Goal: Task Accomplishment & Management: Manage account settings

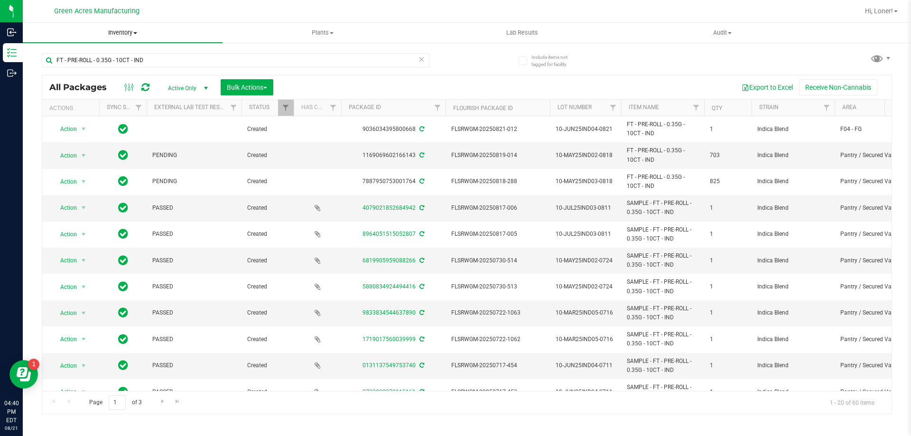
click at [140, 34] on span "Inventory" at bounding box center [123, 32] width 200 height 9
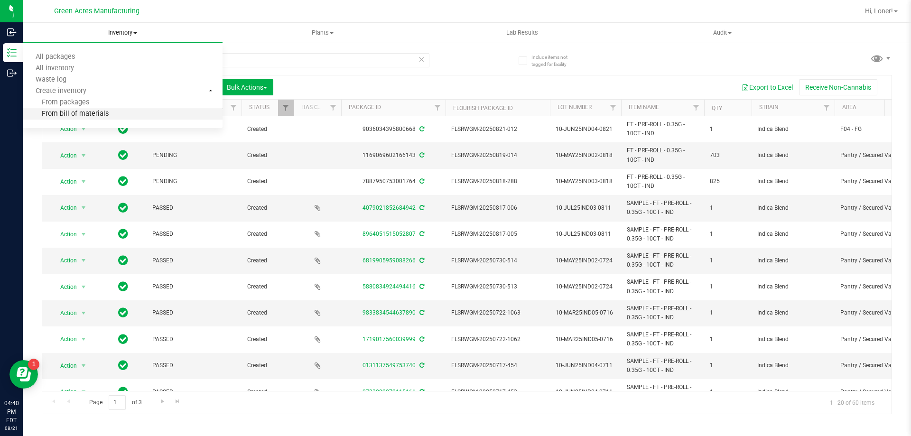
click at [88, 117] on span "From bill of materials" at bounding box center [66, 114] width 86 height 8
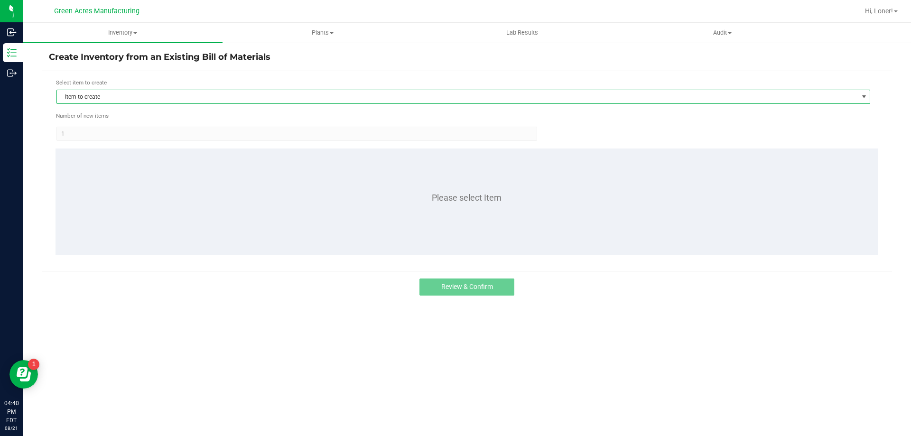
click at [246, 100] on span "Item to create" at bounding box center [457, 96] width 801 height 13
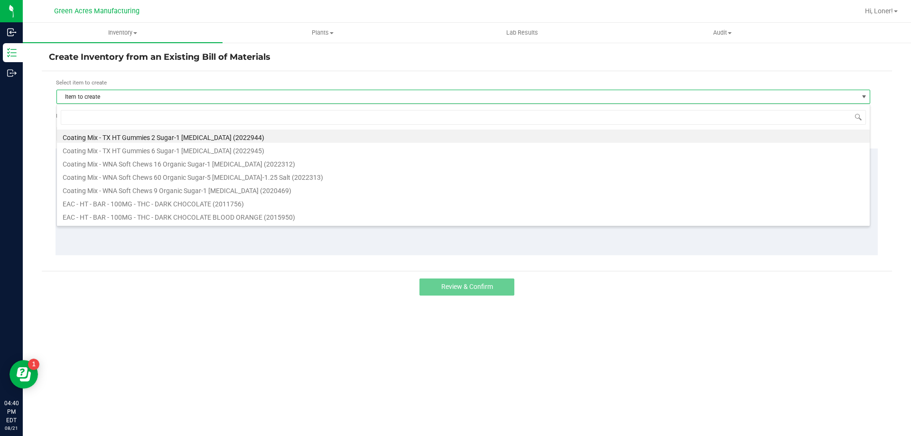
scroll to position [14, 814]
type input "1013734"
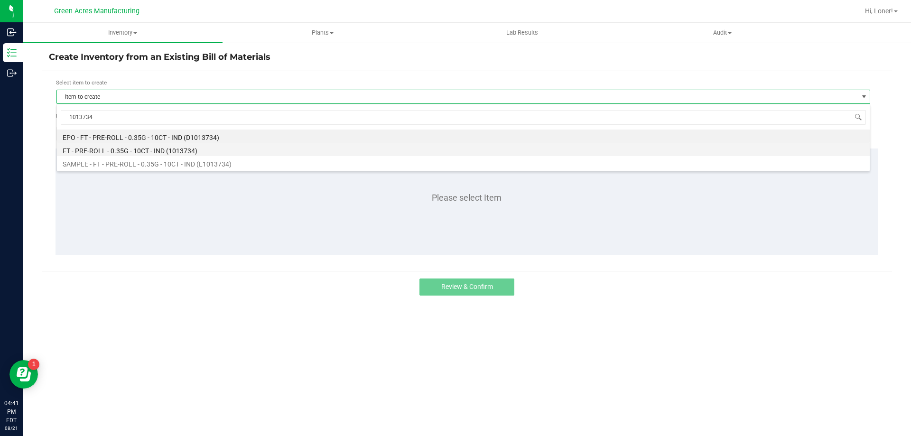
click at [211, 149] on li "FT - PRE-ROLL - 0.35G - 10CT - IND (1013734)" at bounding box center [463, 149] width 813 height 13
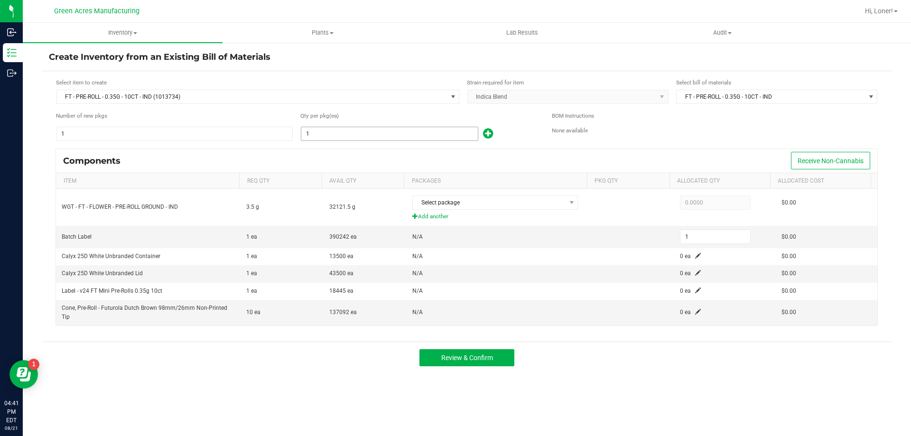
click at [377, 128] on input "1" at bounding box center [389, 133] width 177 height 13
type input "6"
type input "60"
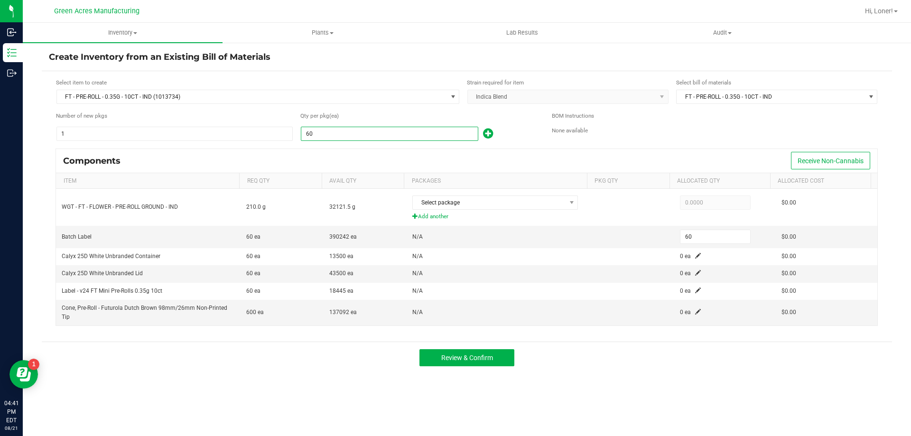
type input "604"
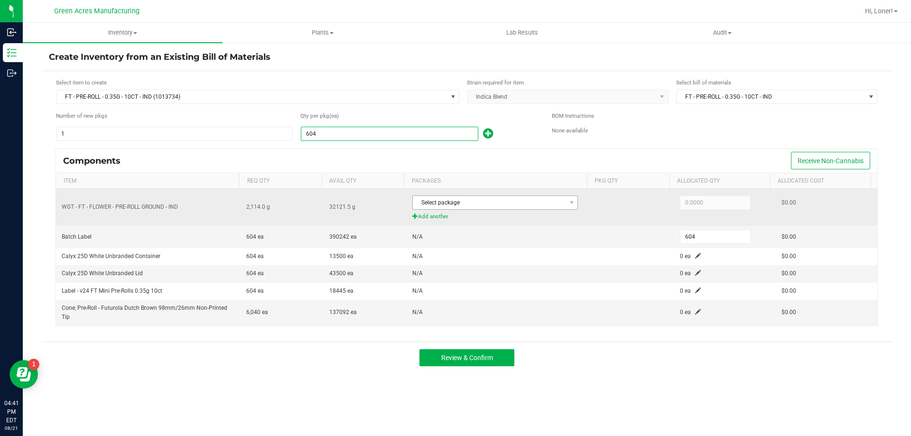
type input "604"
click at [523, 204] on span "Select package" at bounding box center [489, 202] width 153 height 13
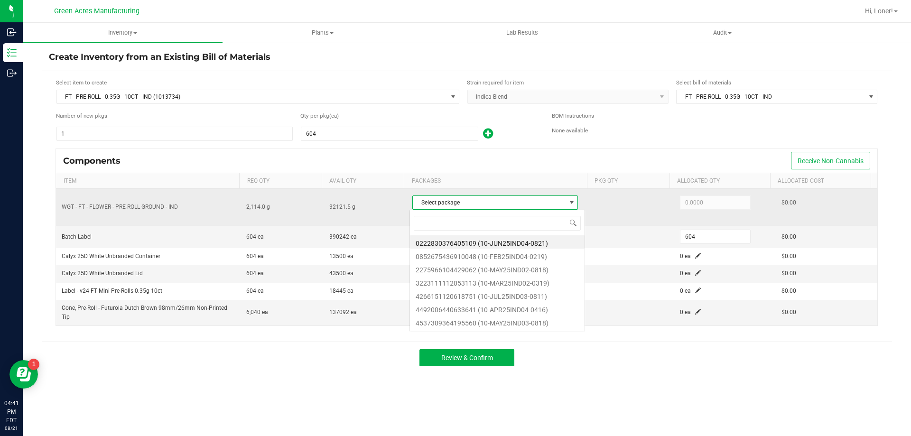
scroll to position [14, 164]
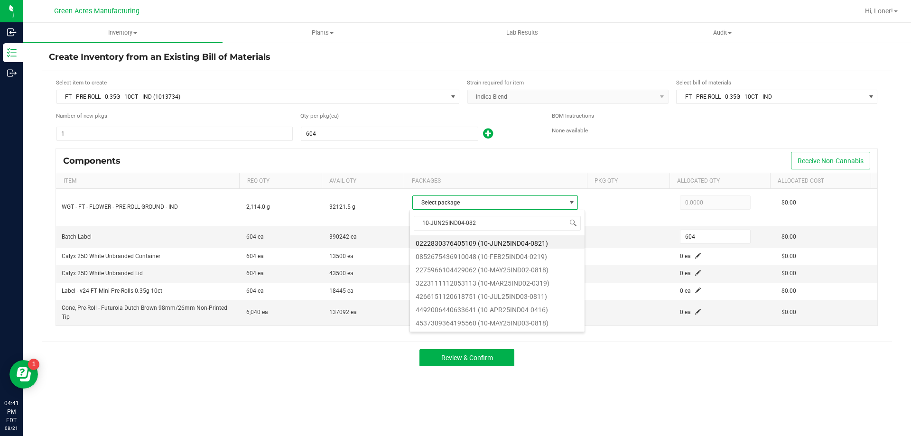
type input "10-JUN25IND04-0821"
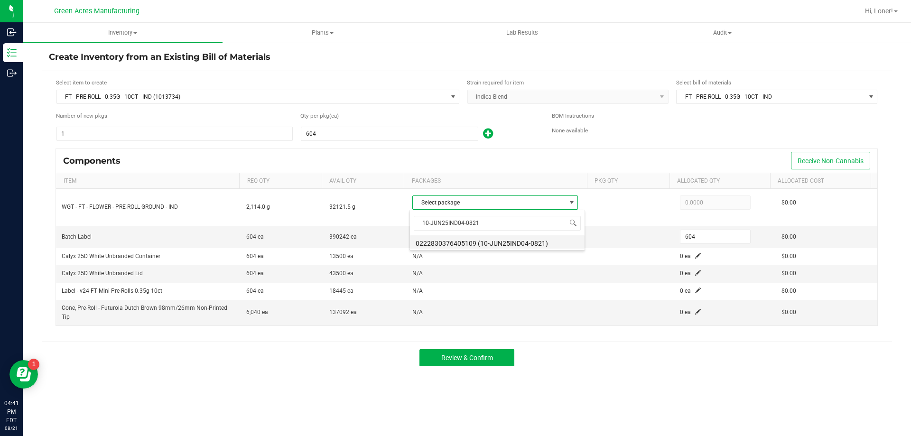
click at [536, 241] on li "0222830376405109 (10-JUN25IND04-0821)" at bounding box center [497, 241] width 175 height 13
type input "2,114.0000"
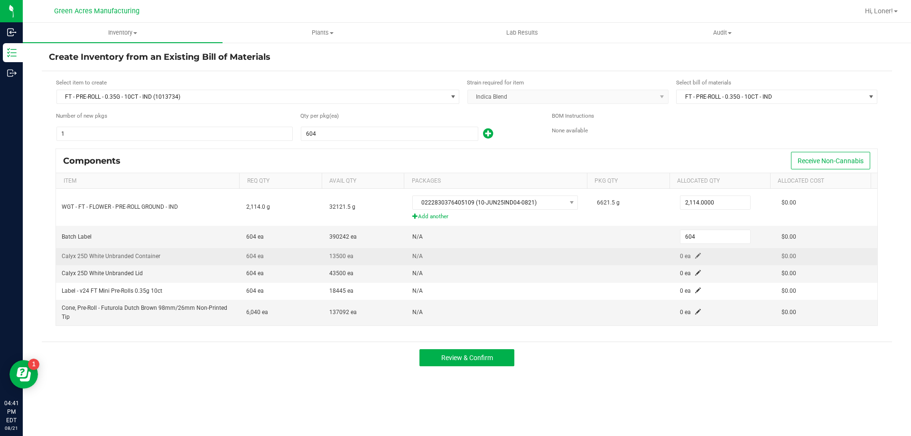
click at [695, 254] on span at bounding box center [698, 256] width 6 height 6
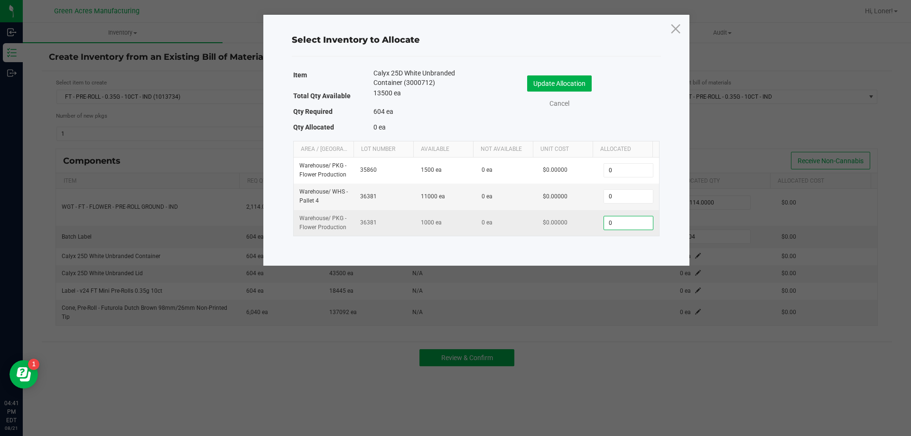
click at [643, 228] on input "0" at bounding box center [628, 222] width 48 height 13
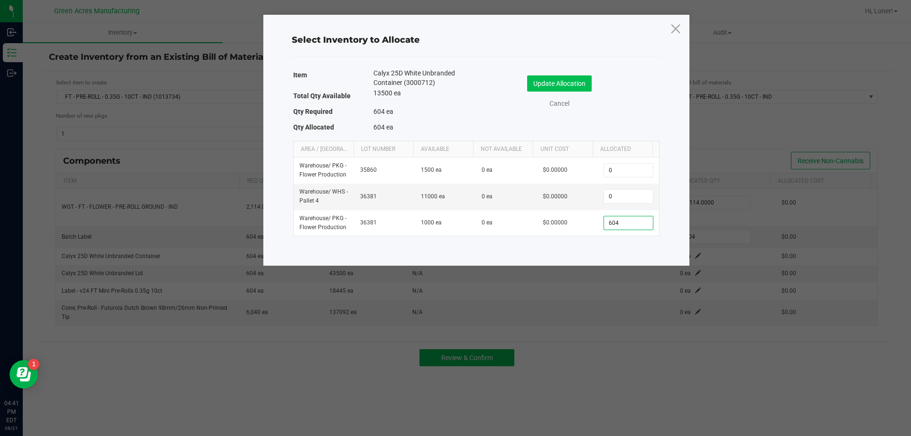
type input "604"
click at [540, 88] on button "Update Allocation" at bounding box center [559, 83] width 65 height 16
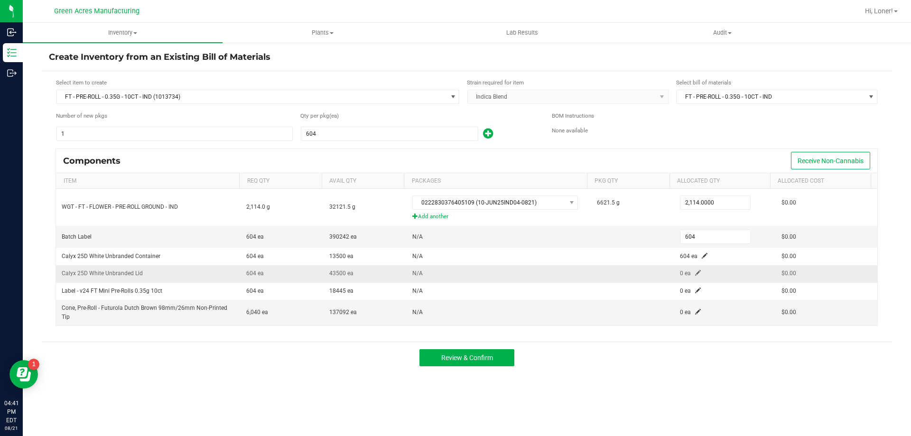
click at [695, 275] on span at bounding box center [698, 273] width 6 height 6
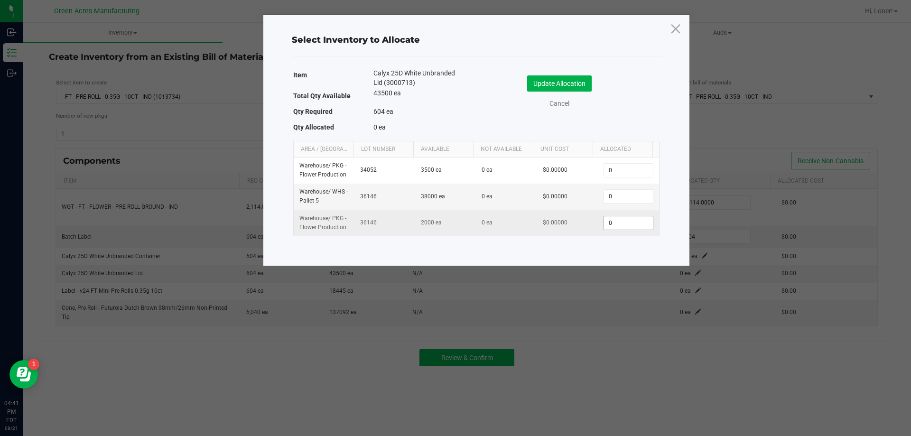
click at [631, 227] on input "0" at bounding box center [628, 222] width 48 height 13
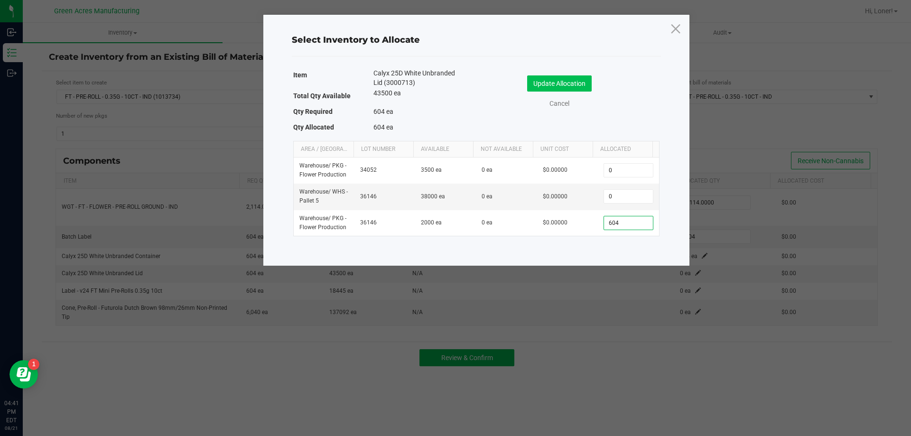
type input "604"
click at [539, 90] on button "Update Allocation" at bounding box center [559, 83] width 65 height 16
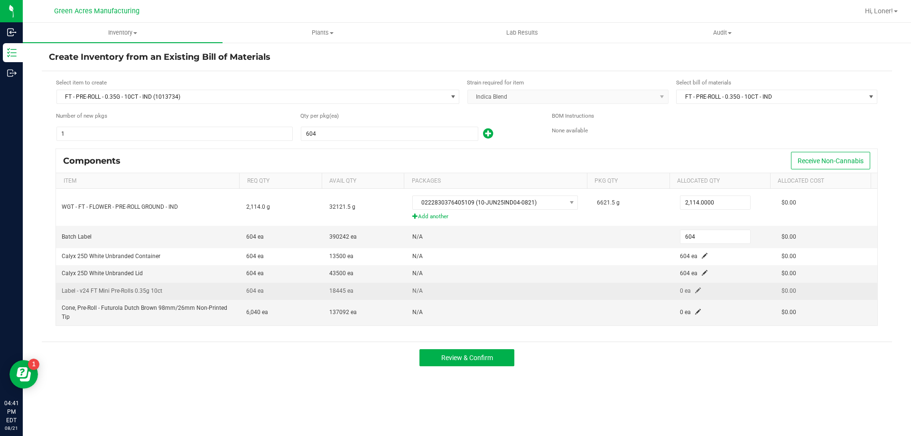
click at [697, 294] on td "0 ea" at bounding box center [725, 291] width 102 height 17
click at [697, 289] on td "0 ea" at bounding box center [725, 291] width 102 height 17
click at [695, 289] on span at bounding box center [698, 291] width 6 height 6
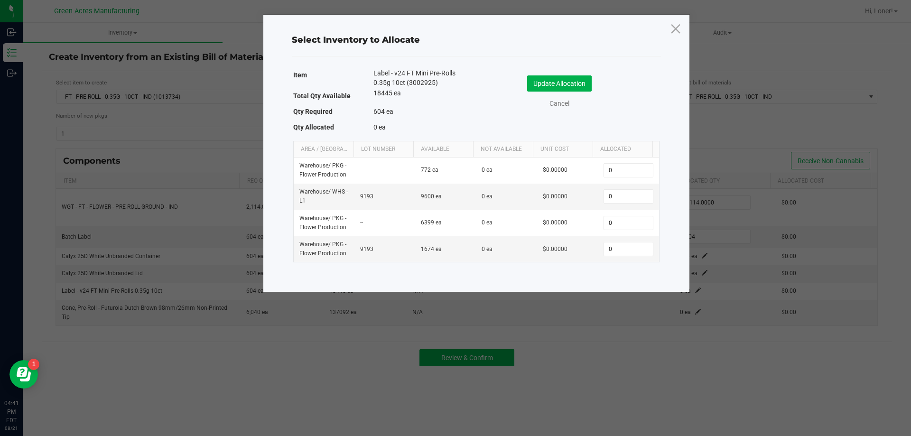
click at [662, 256] on div "Item Label - v24 FT Mini Pre-Rolls 0.35g 10ct (3002925) Total Qty Available 184…" at bounding box center [476, 165] width 374 height 198
click at [648, 250] on td "0" at bounding box center [628, 249] width 61 height 26
click at [637, 250] on input "0" at bounding box center [628, 248] width 48 height 13
type input "604"
click at [549, 87] on button "Update Allocation" at bounding box center [559, 83] width 65 height 16
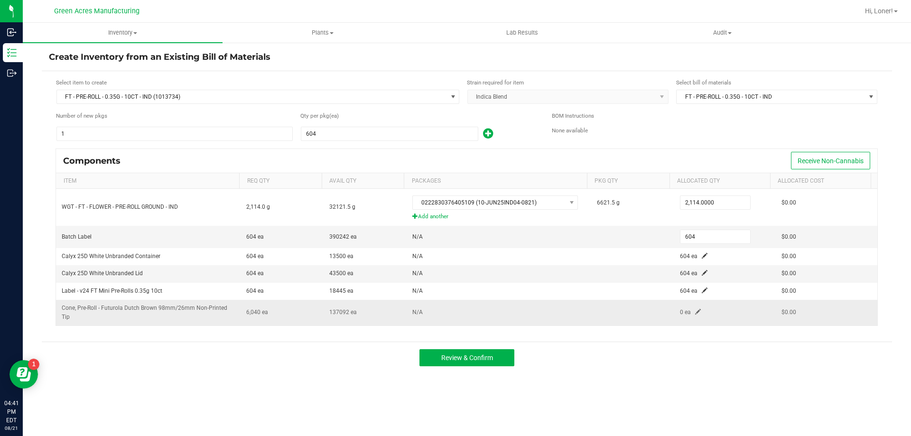
click at [695, 313] on span at bounding box center [698, 312] width 6 height 6
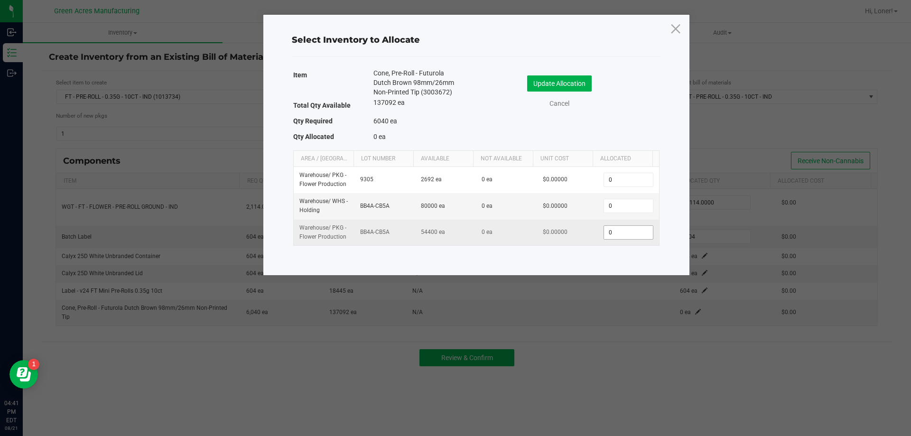
click at [626, 236] on input "0" at bounding box center [628, 232] width 48 height 13
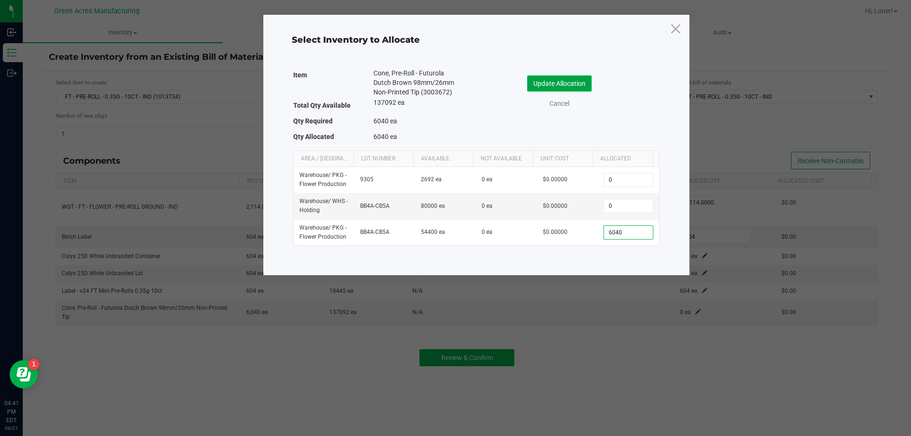
type input "6,040"
click at [535, 79] on button "Update Allocation" at bounding box center [559, 83] width 65 height 16
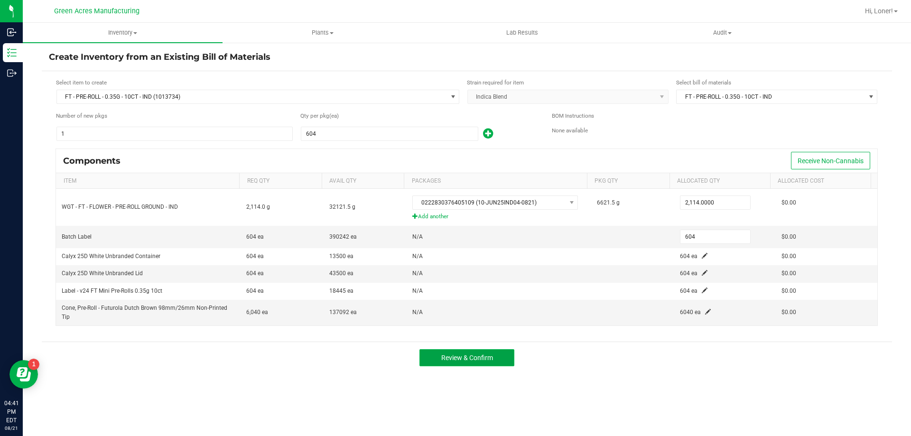
click at [450, 352] on button "Review & Confirm" at bounding box center [466, 357] width 95 height 17
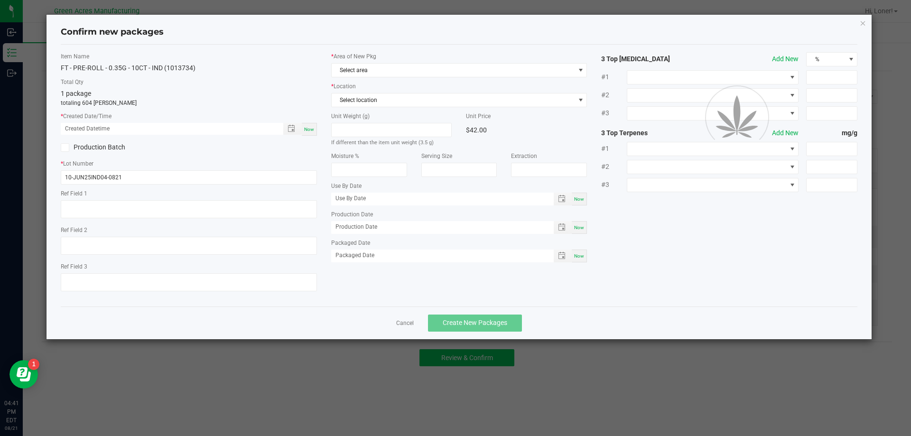
type textarea "DW INDICA"
type textarea "22.5%"
click at [306, 135] on div "Now" at bounding box center [309, 129] width 15 height 13
type input "[DATE] 04:41 PM"
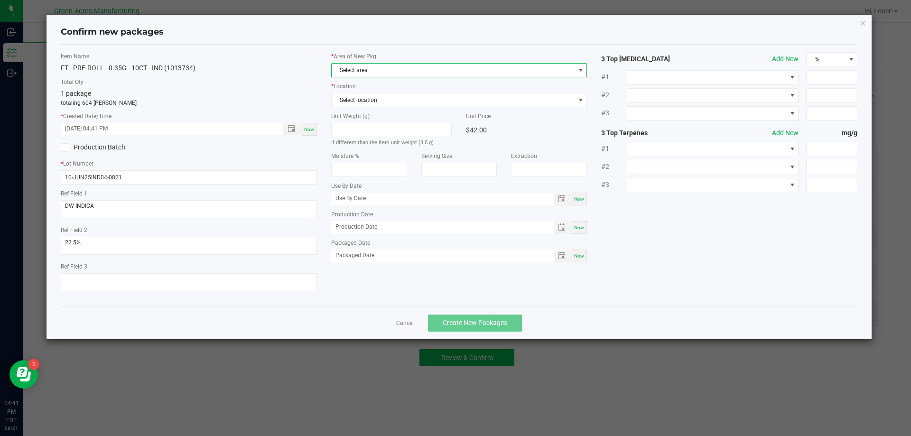
click at [426, 72] on span "Select area" at bounding box center [453, 70] width 243 height 13
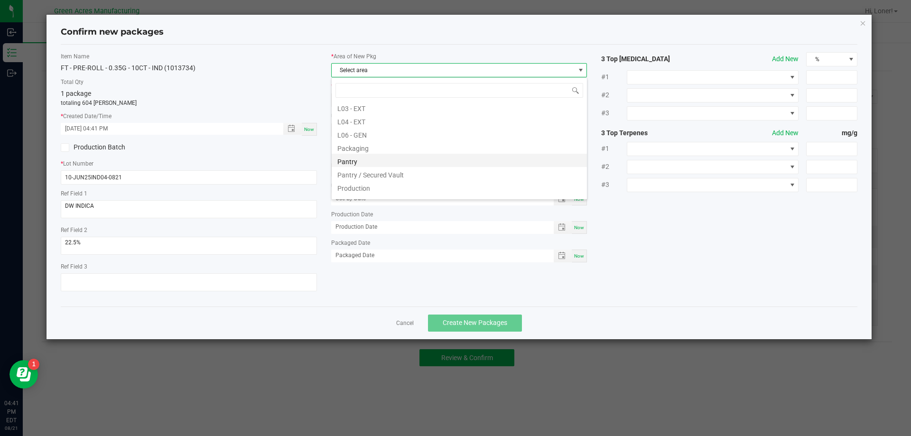
scroll to position [237, 0]
click at [349, 152] on li "Pantry / Secured Vault" at bounding box center [459, 150] width 255 height 13
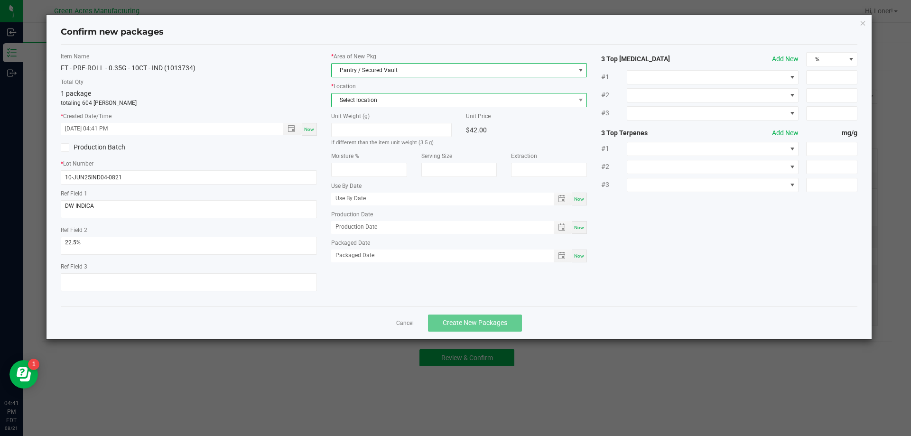
click at [355, 104] on span "Select location" at bounding box center [453, 99] width 243 height 13
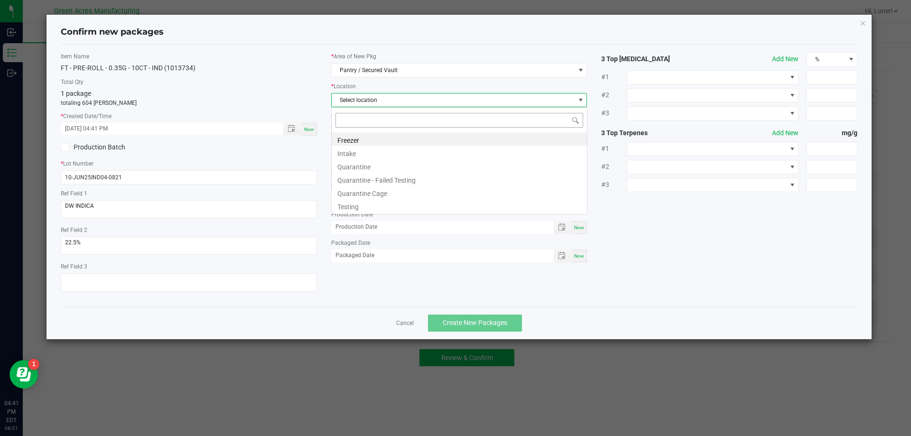
scroll to position [14, 256]
click at [352, 152] on li "Intake" at bounding box center [459, 152] width 255 height 13
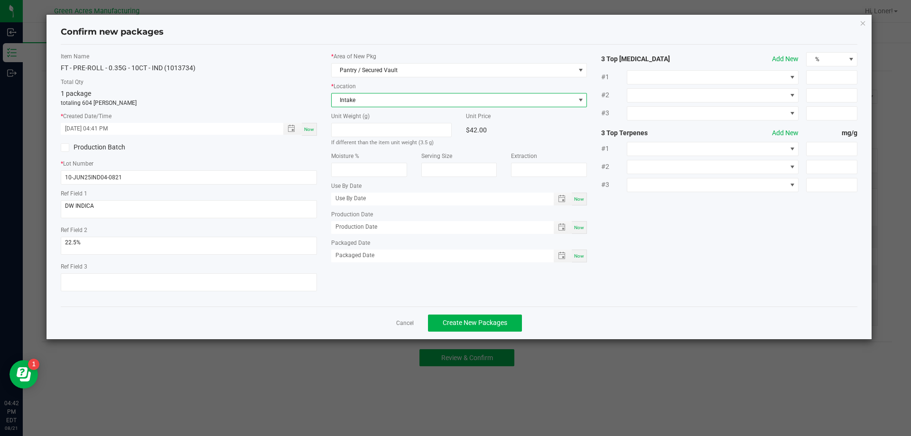
click at [460, 312] on div "Cancel Create New Packages" at bounding box center [459, 323] width 797 height 33
click at [462, 335] on div "Cancel Create New Packages" at bounding box center [459, 323] width 797 height 33
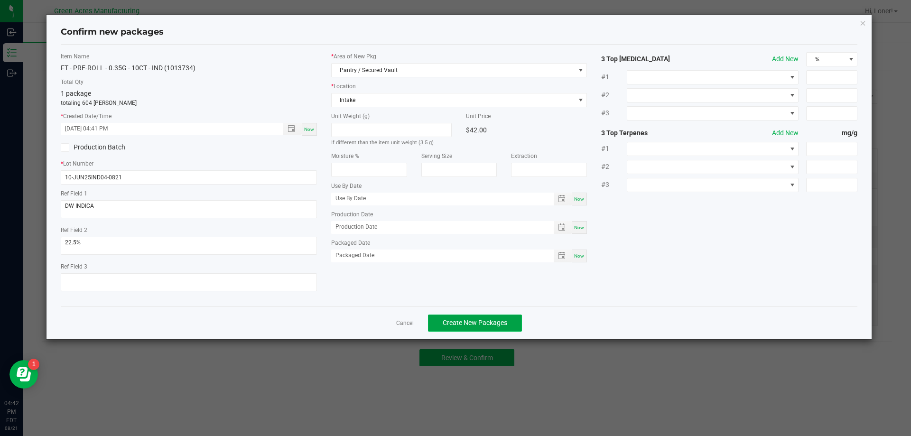
click at [461, 320] on span "Create New Packages" at bounding box center [475, 323] width 65 height 8
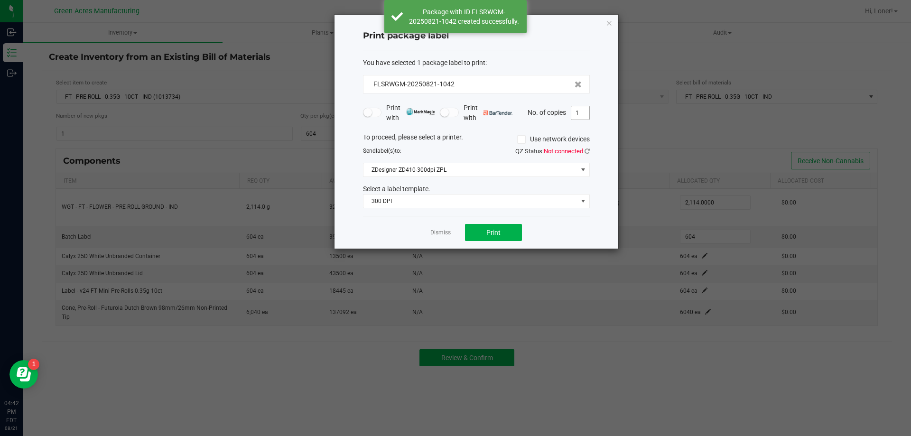
click at [573, 117] on input "1" at bounding box center [580, 112] width 18 height 13
type input "2"
click at [586, 153] on icon at bounding box center [587, 151] width 5 height 6
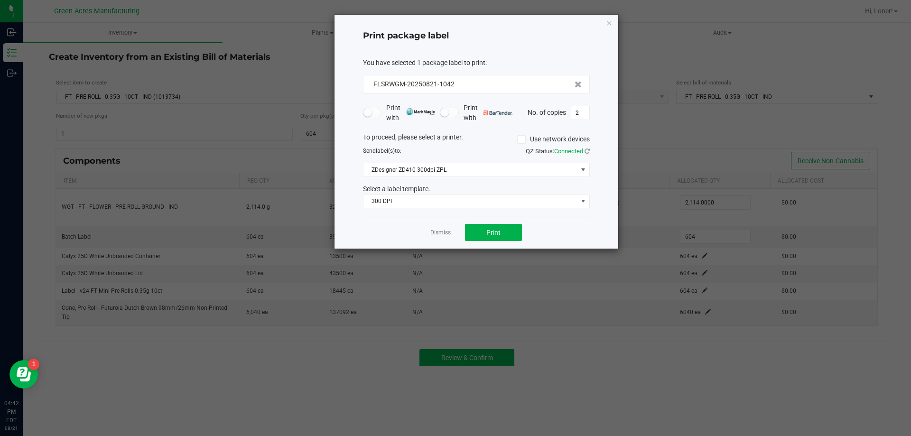
click at [349, 109] on div "Print package label You have selected 1 package label to print : FLSRWGM-202508…" at bounding box center [477, 132] width 284 height 234
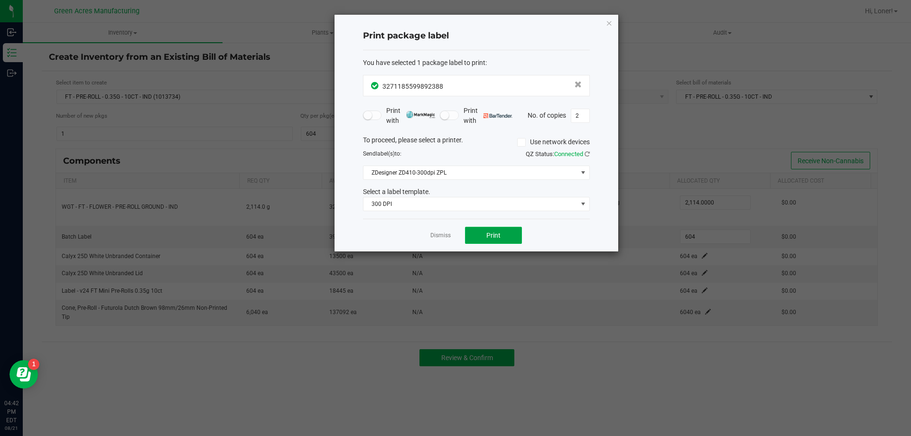
click at [486, 241] on button "Print" at bounding box center [493, 235] width 57 height 17
click at [433, 237] on div "Dismiss Print" at bounding box center [476, 235] width 227 height 33
click at [433, 237] on link "Dismiss" at bounding box center [440, 236] width 20 height 8
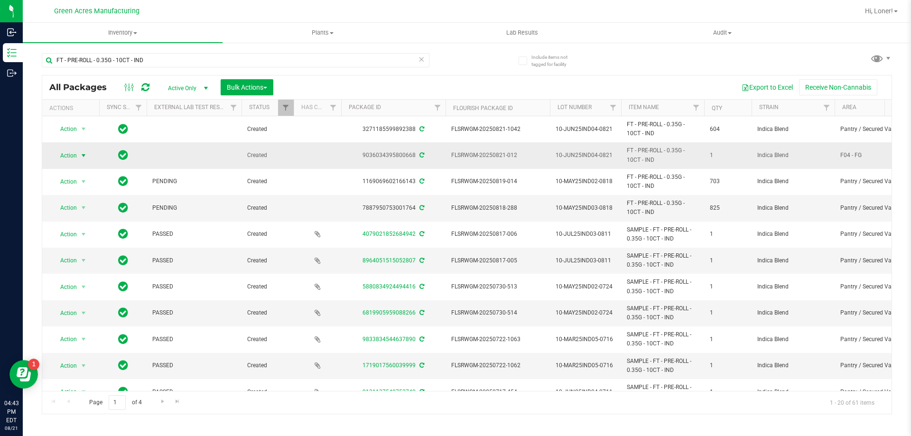
click at [85, 158] on span "select" at bounding box center [84, 156] width 8 height 8
click at [115, 303] on li "Schedule for destruction" at bounding box center [89, 298] width 74 height 14
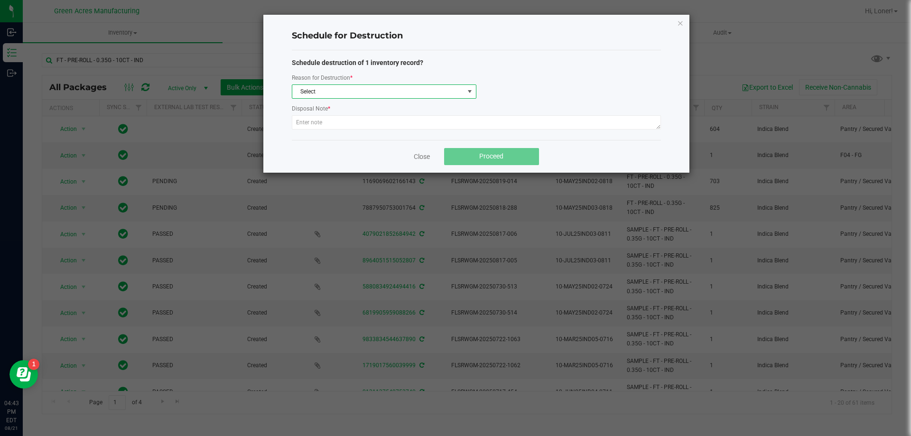
click at [472, 89] on span at bounding box center [470, 92] width 8 height 8
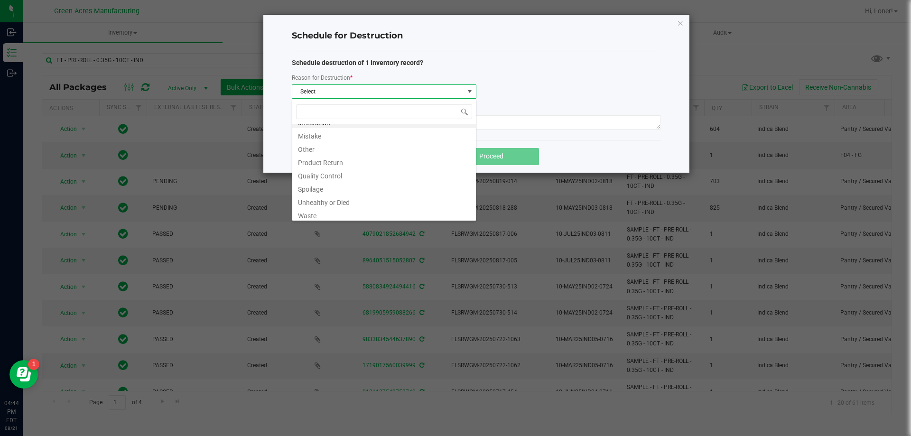
scroll to position [11, 0]
click at [316, 214] on li "Waste" at bounding box center [384, 211] width 184 height 13
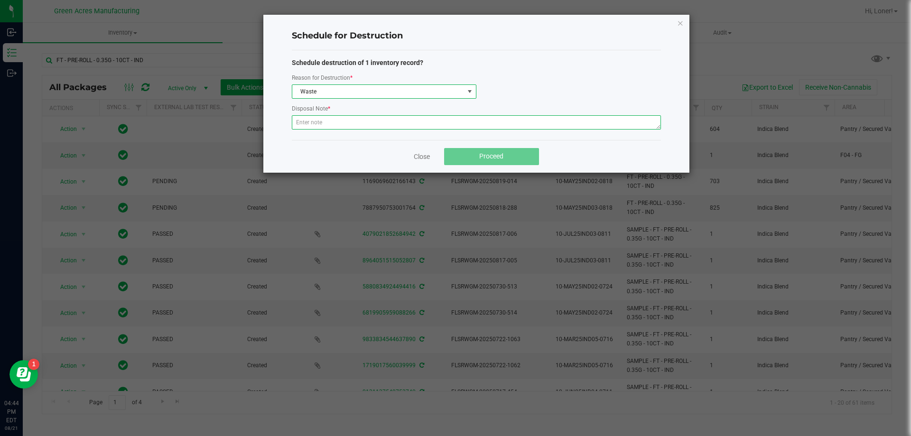
click at [340, 122] on textarea at bounding box center [476, 122] width 369 height 14
paste textarea "WASTE FROM JUANAROLL PRODUCTION/PACKING"
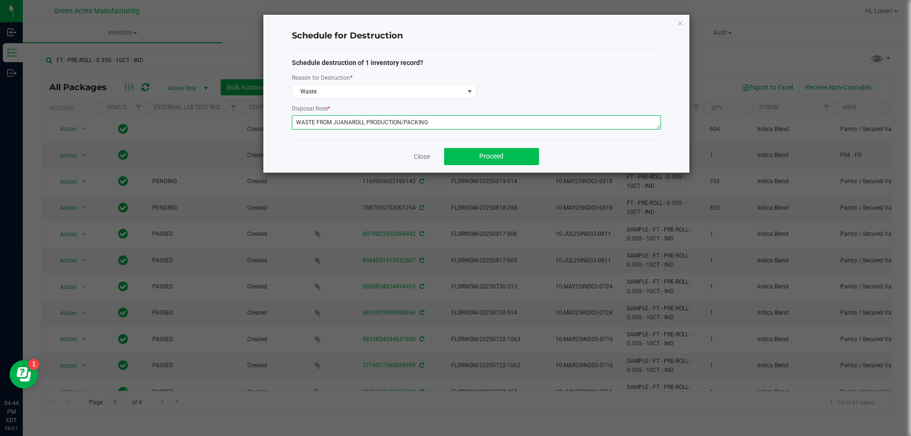
type textarea "WASTE FROM JUANAROLL PRODUCTION/PACKING"
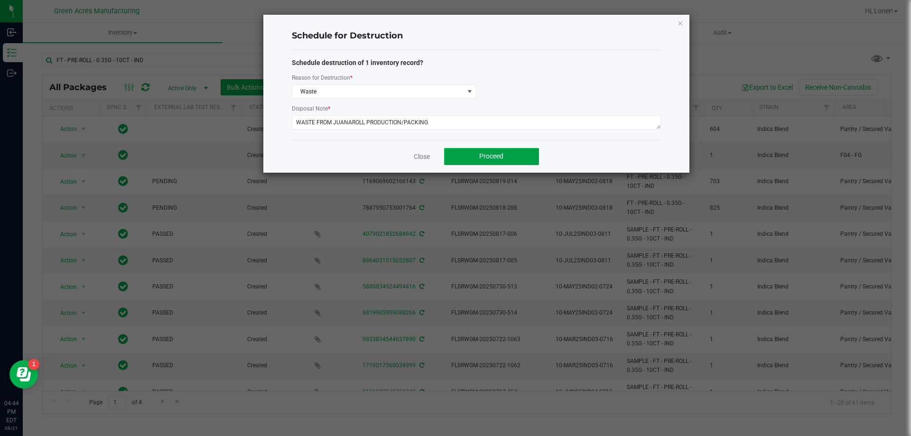
click at [491, 155] on span "Proceed" at bounding box center [491, 156] width 24 height 8
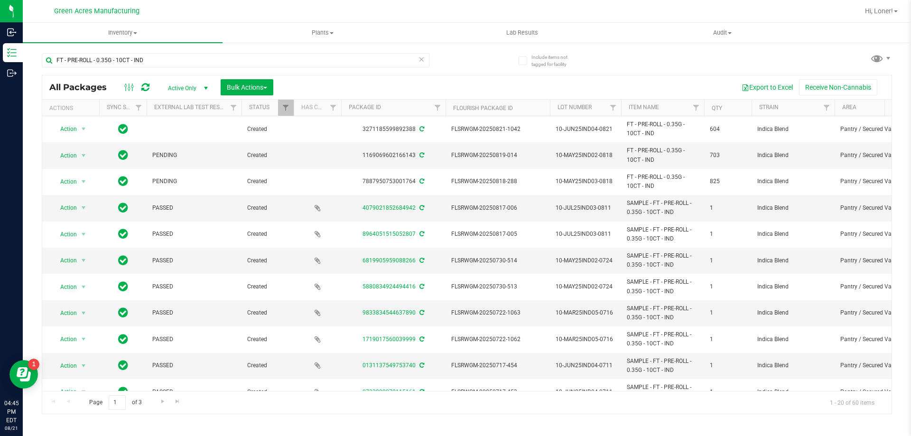
click at [423, 57] on icon at bounding box center [421, 58] width 7 height 11
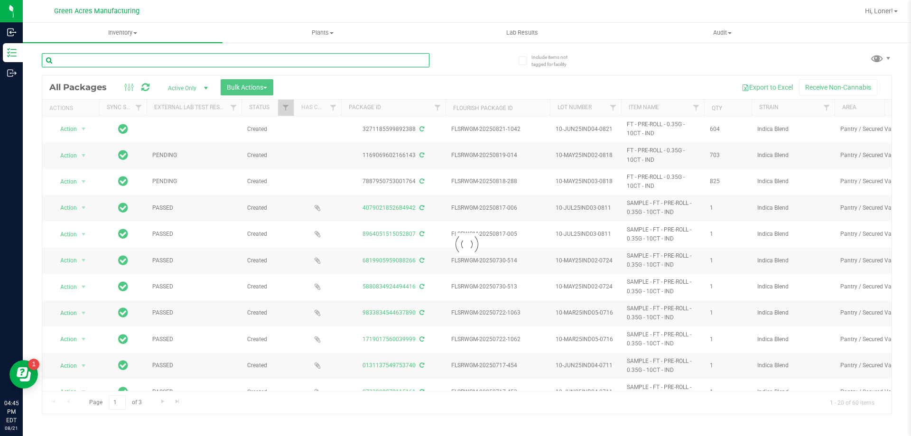
click at [192, 61] on input "text" at bounding box center [236, 60] width 388 height 14
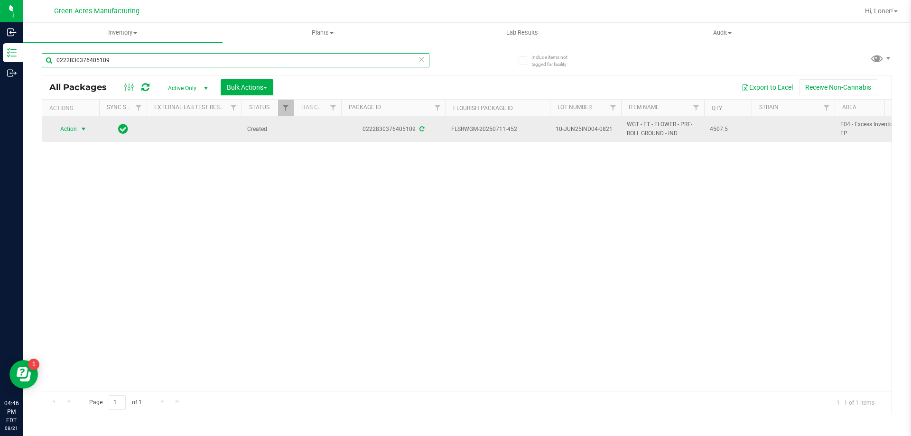
type input "0222830376405109"
click at [78, 126] on span "select" at bounding box center [84, 128] width 12 height 13
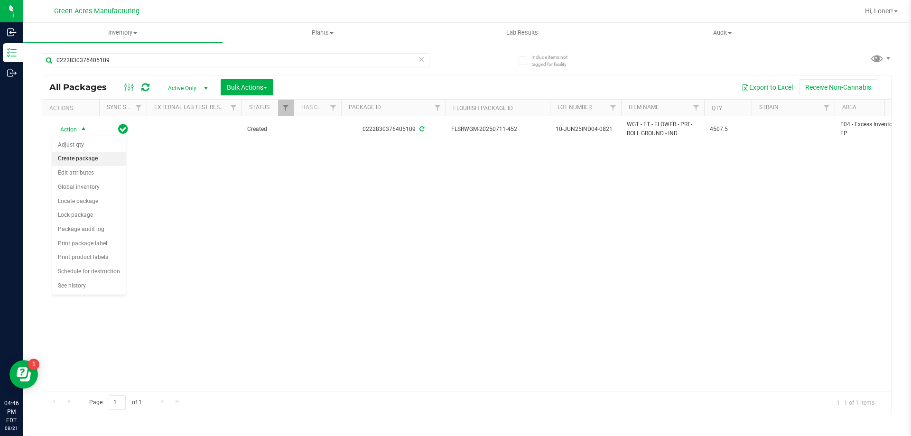
click at [91, 159] on li "Create package" at bounding box center [89, 159] width 74 height 14
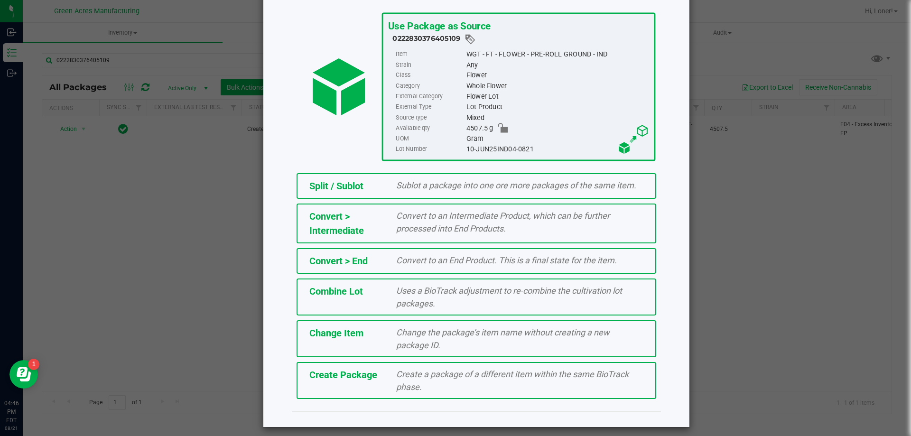
scroll to position [58, 0]
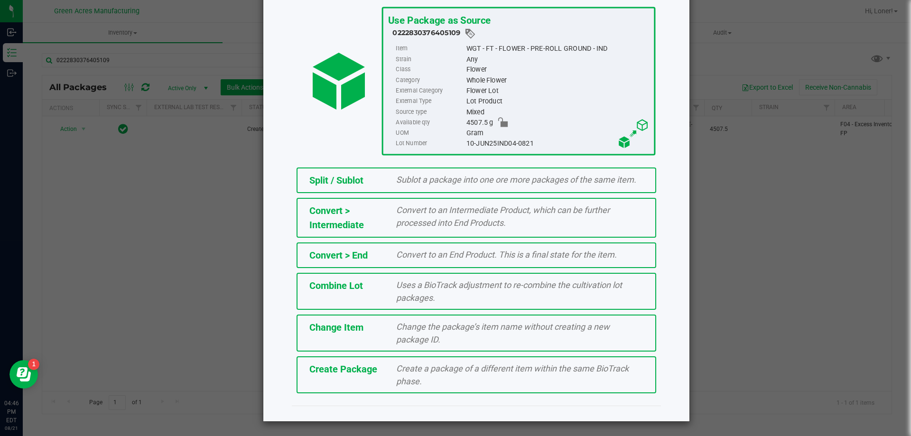
click at [389, 382] on div "Create a package of a different item within the same BioTrack phase." at bounding box center [519, 375] width 261 height 26
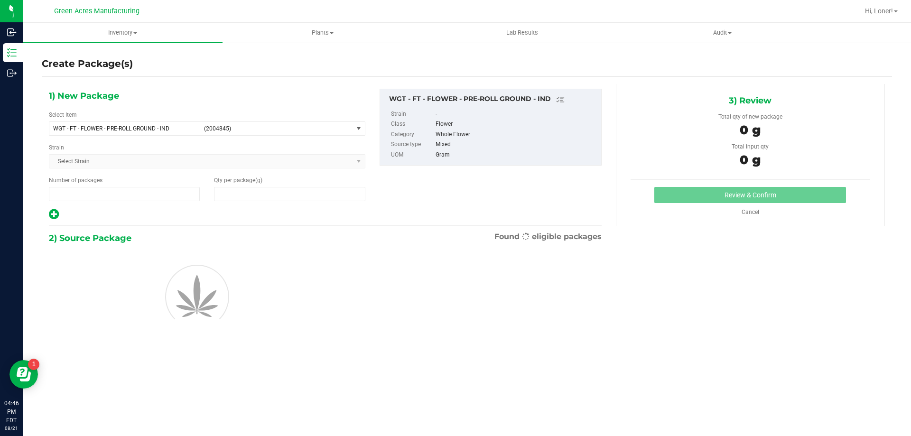
type input "1"
type input "0.0000"
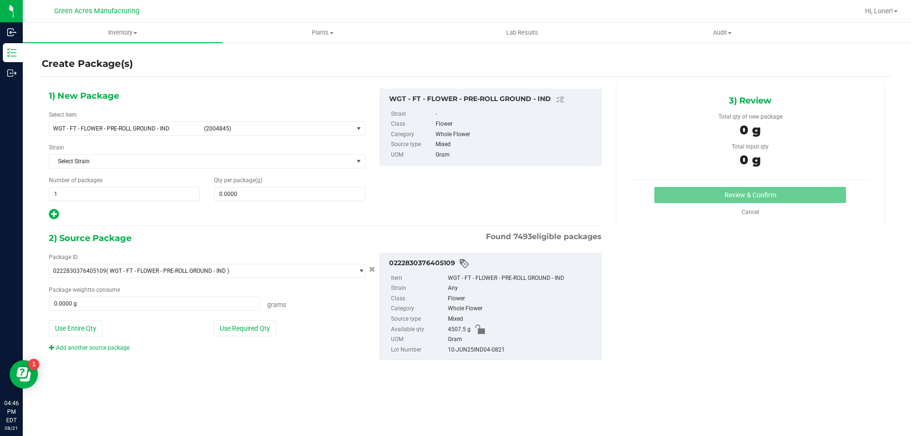
click at [268, 185] on div "Qty per package (g) 0.0000 0" at bounding box center [289, 188] width 165 height 25
click at [262, 187] on span at bounding box center [289, 194] width 151 height 14
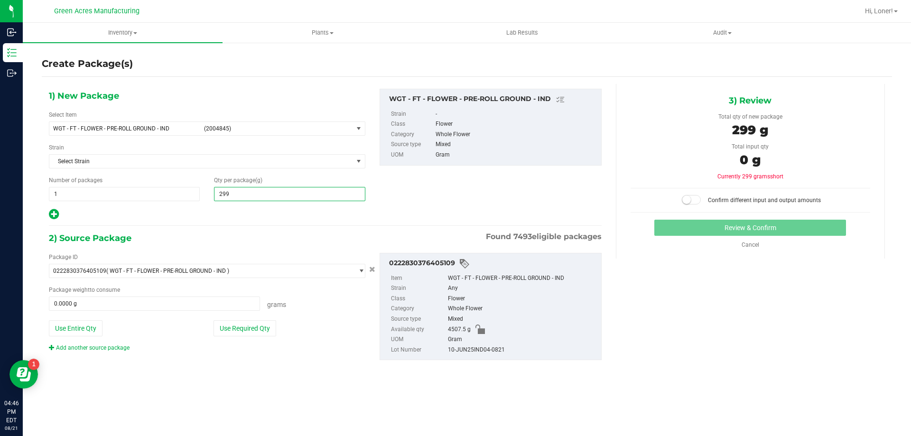
type input "2995"
type input "2,995.0000"
click at [251, 331] on button "Use Required Qty" at bounding box center [245, 328] width 63 height 16
type input "2995.0000 g"
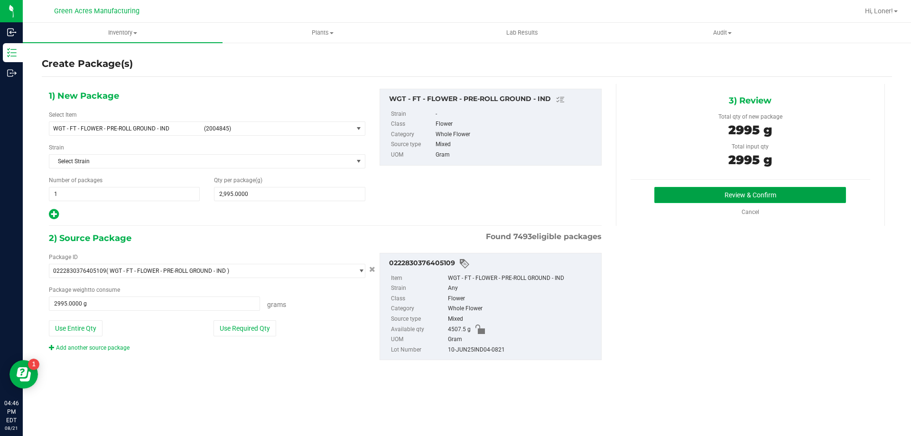
click at [735, 198] on button "Review & Confirm" at bounding box center [750, 195] width 192 height 16
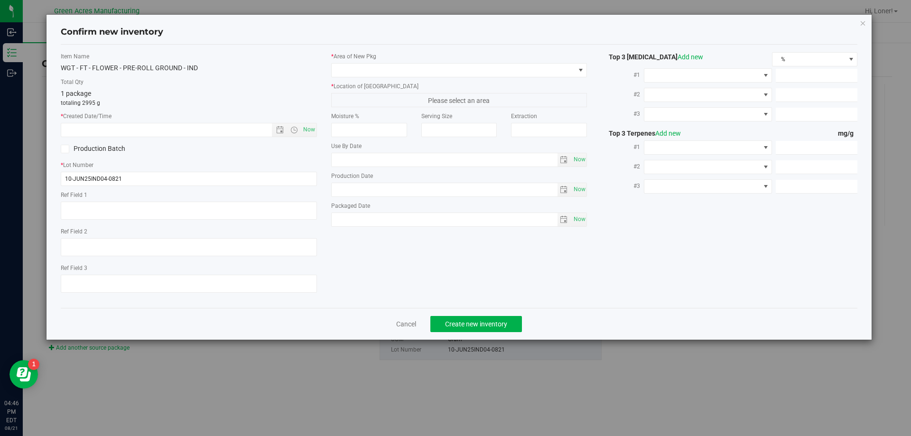
type textarea "DW INDICA"
type textarea "22.5%"
click at [316, 133] on span "Now" at bounding box center [309, 130] width 16 height 14
type input "[DATE] 4:46 PM"
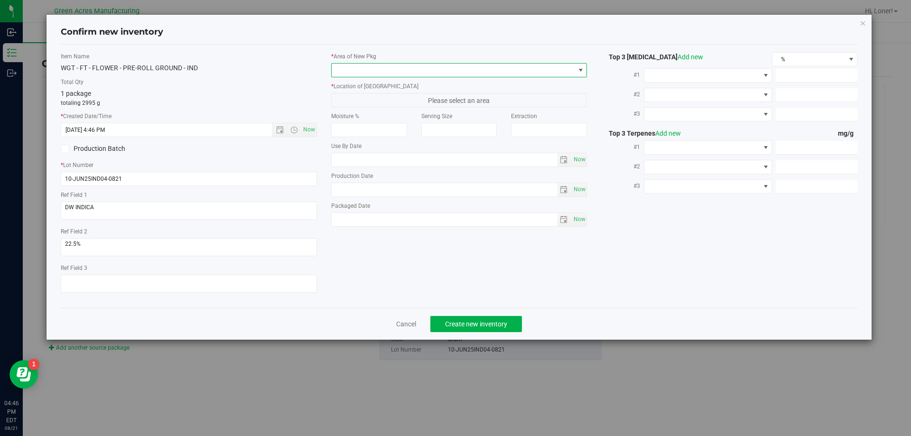
click at [372, 75] on span at bounding box center [453, 70] width 243 height 13
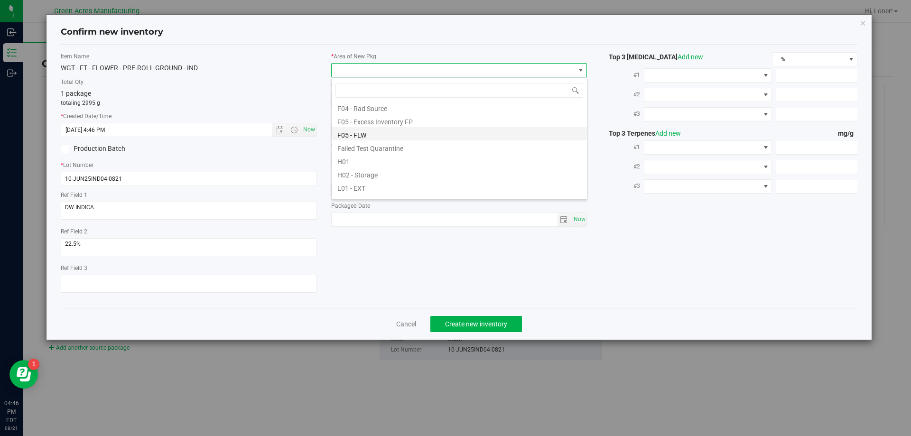
scroll to position [47, 0]
click at [359, 134] on li "F04 - Excess Inventory FP" at bounding box center [459, 127] width 255 height 13
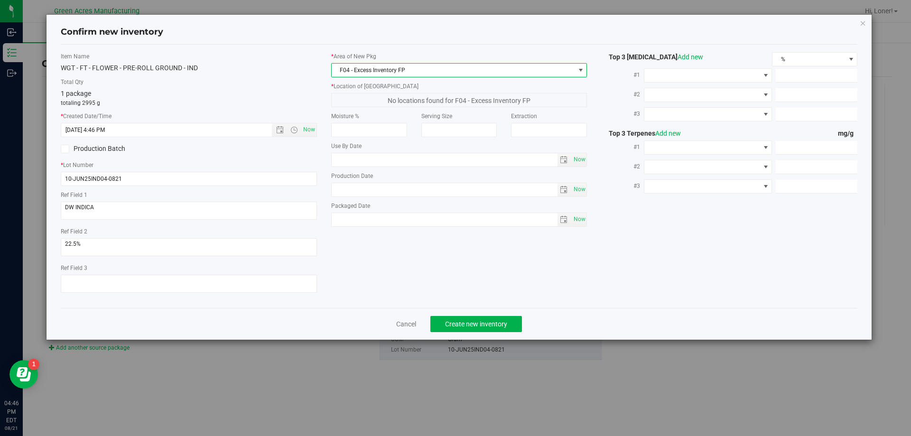
click at [378, 56] on label "* Area of [GEOGRAPHIC_DATA]" at bounding box center [459, 56] width 256 height 9
click at [377, 75] on span "F04 - Excess Inventory FP" at bounding box center [453, 70] width 243 height 13
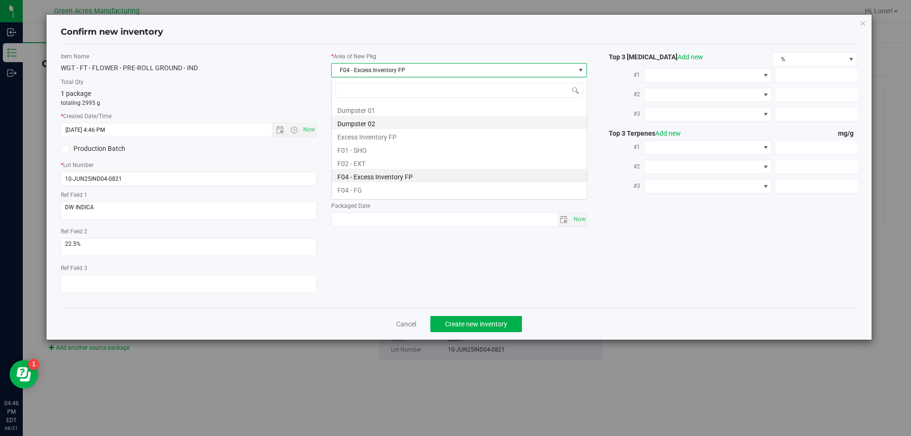
scroll to position [14, 256]
click at [342, 190] on li "F04 - FG" at bounding box center [459, 188] width 255 height 13
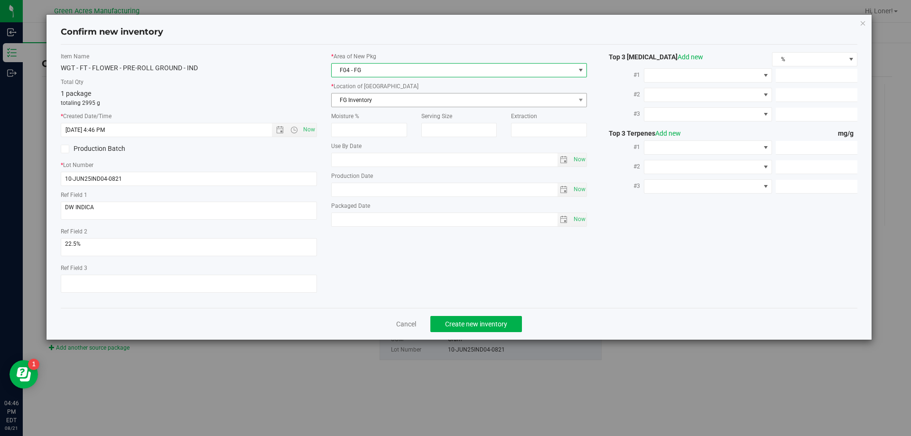
click at [392, 99] on span "FG Inventory" at bounding box center [453, 99] width 243 height 13
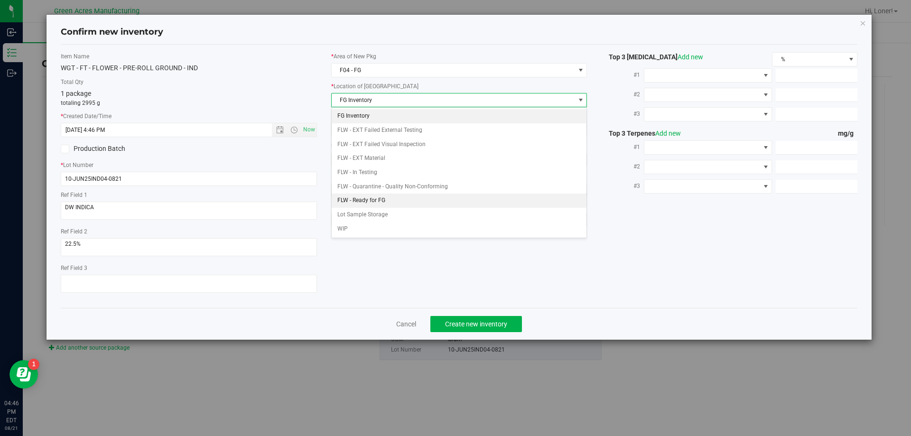
click at [391, 207] on li "FLW - Ready for FG" at bounding box center [459, 201] width 255 height 14
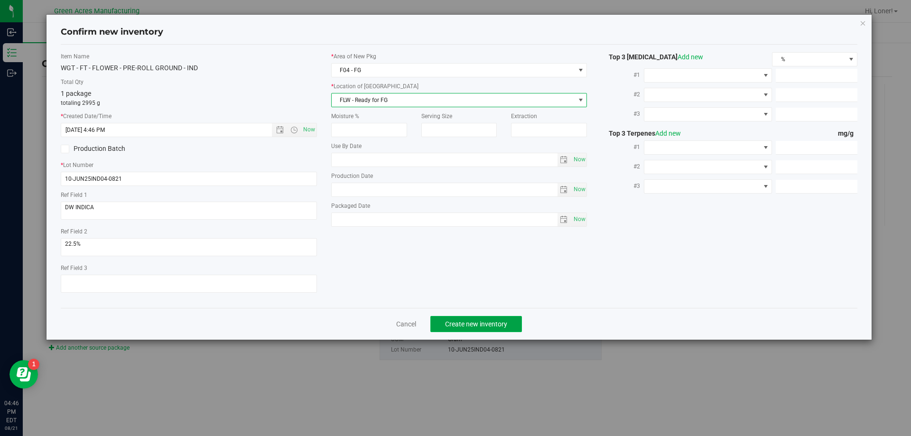
click at [454, 321] on span "Create new inventory" at bounding box center [476, 324] width 62 height 8
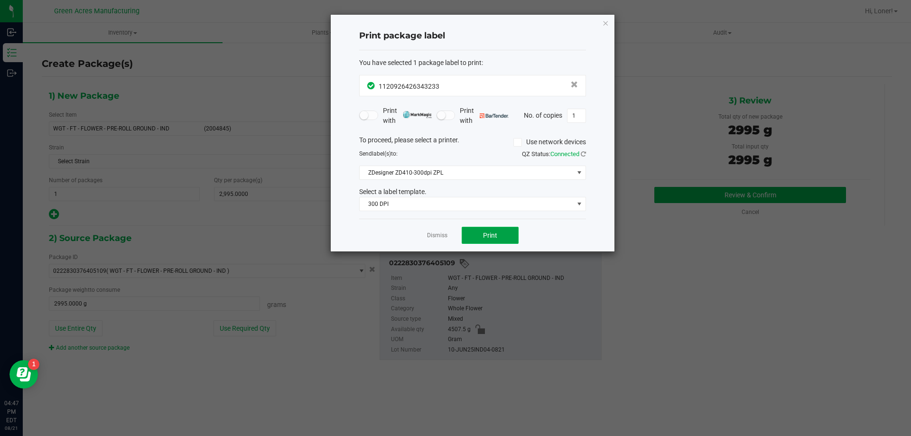
click at [487, 242] on button "Print" at bounding box center [490, 235] width 57 height 17
click at [425, 233] on div "Dismiss Print" at bounding box center [472, 235] width 227 height 33
click at [433, 234] on link "Dismiss" at bounding box center [437, 236] width 20 height 8
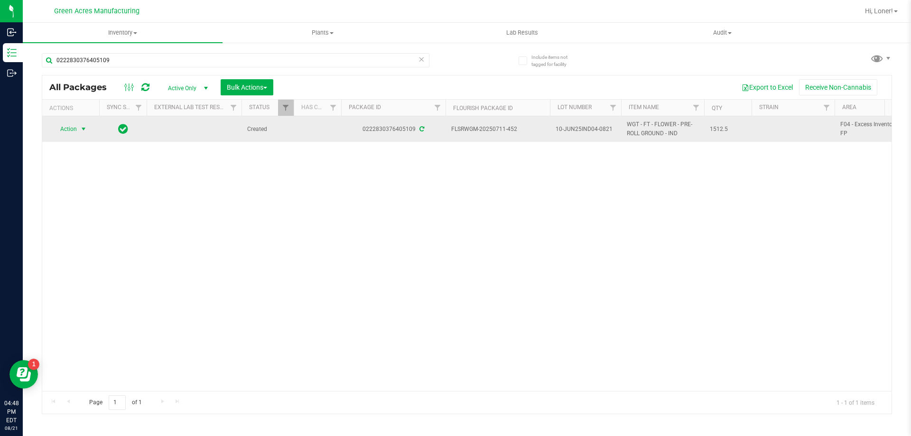
click at [79, 130] on span "select" at bounding box center [84, 128] width 12 height 13
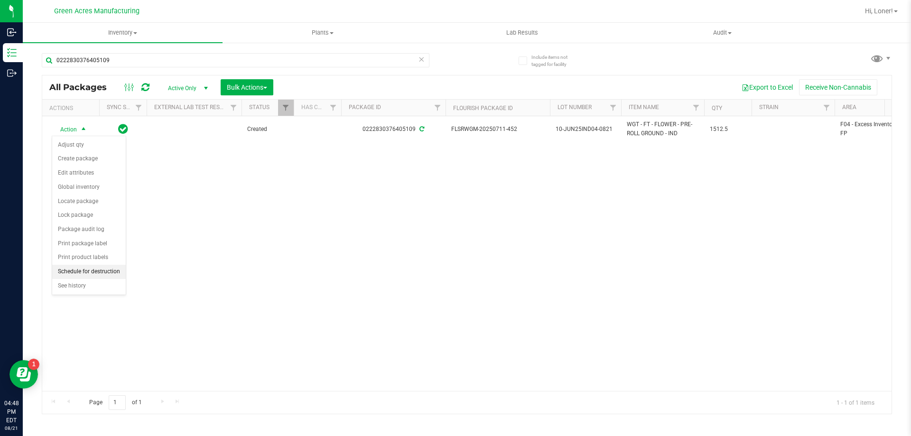
click at [112, 274] on li "Schedule for destruction" at bounding box center [89, 272] width 74 height 14
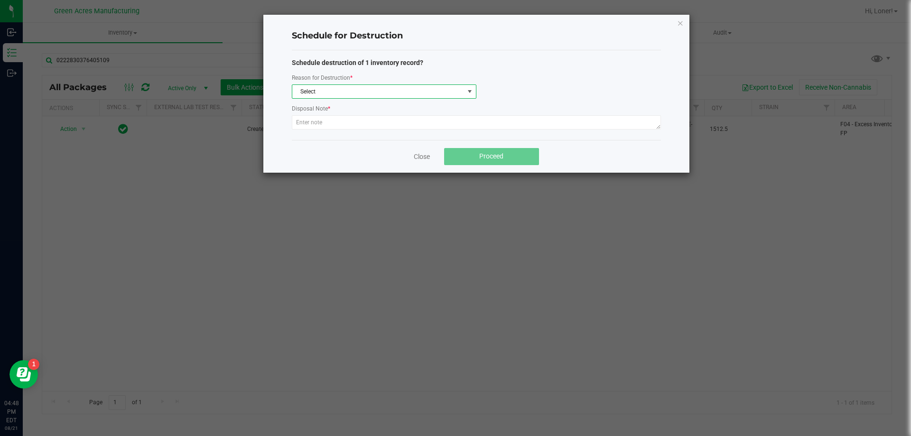
click at [354, 85] on span "Select" at bounding box center [378, 91] width 172 height 13
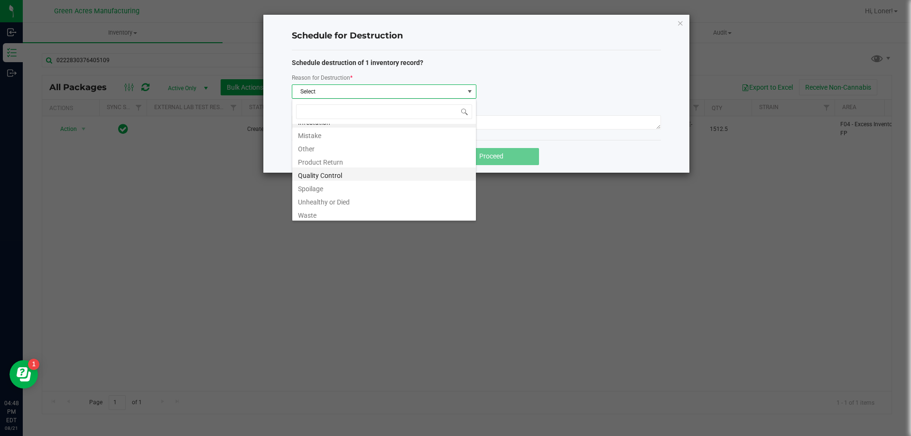
scroll to position [11, 0]
click at [348, 211] on li "Waste" at bounding box center [384, 211] width 184 height 13
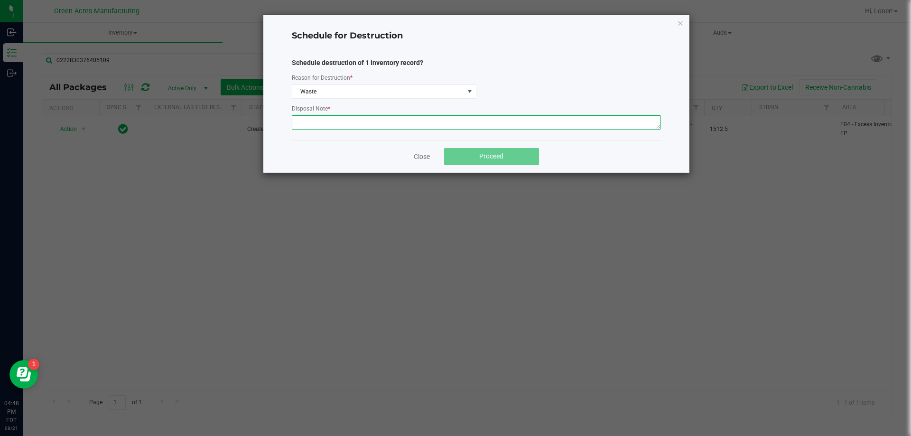
click at [336, 129] on textarea at bounding box center [476, 122] width 369 height 14
paste textarea "WASTE FROM JUANAROLL PRODUCTION/PACKING"
type textarea "WASTE FROM JUANAROLL PRODUCTION/PACKING"
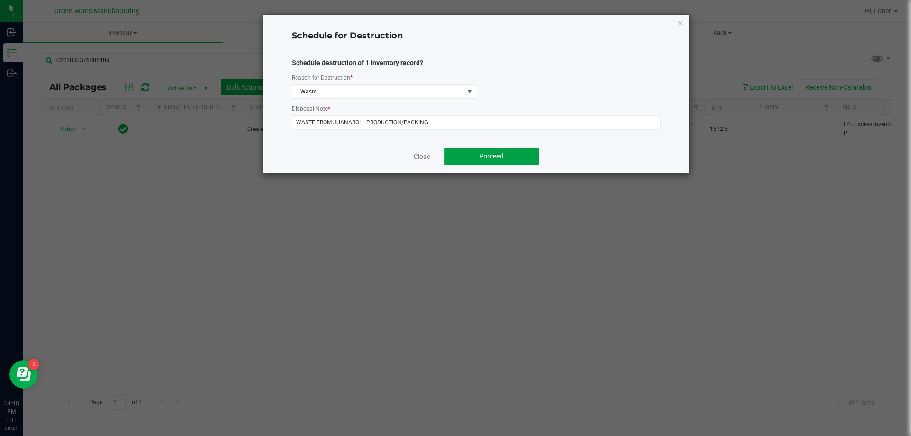
click at [495, 150] on button "Proceed" at bounding box center [491, 156] width 95 height 17
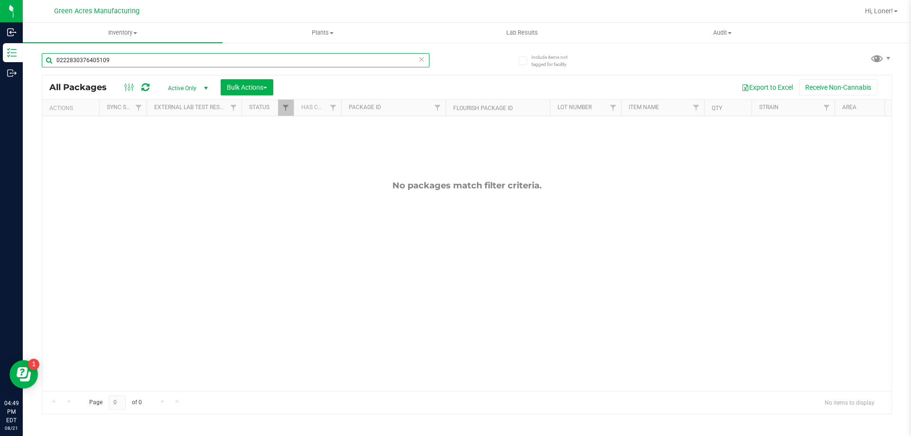
click at [426, 63] on input "0222830376405109" at bounding box center [236, 60] width 388 height 14
click at [420, 60] on icon at bounding box center [421, 58] width 7 height 11
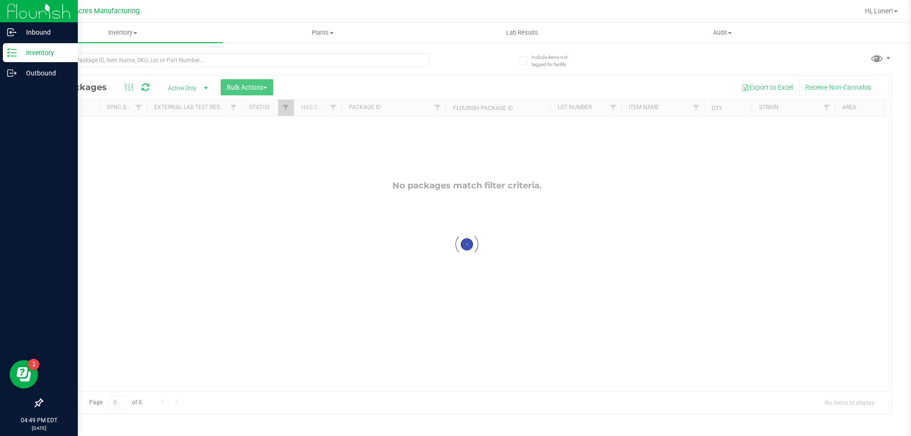
click at [28, 51] on p "Inventory" at bounding box center [45, 52] width 57 height 11
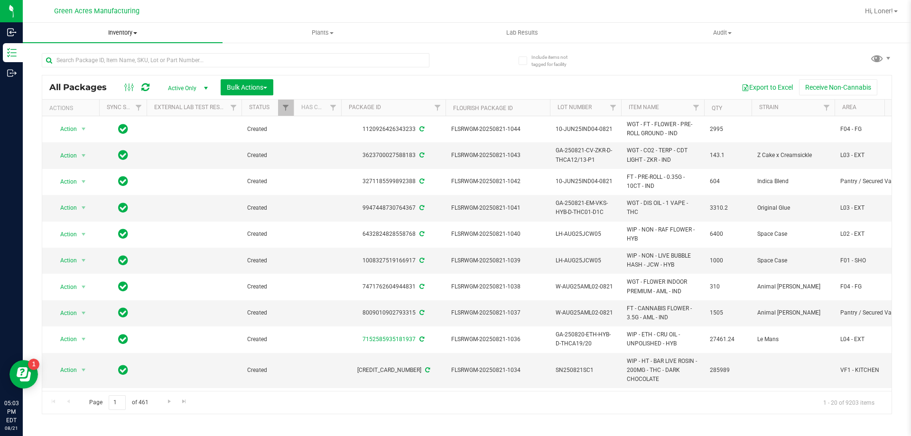
click at [122, 33] on span "Inventory" at bounding box center [123, 32] width 200 height 9
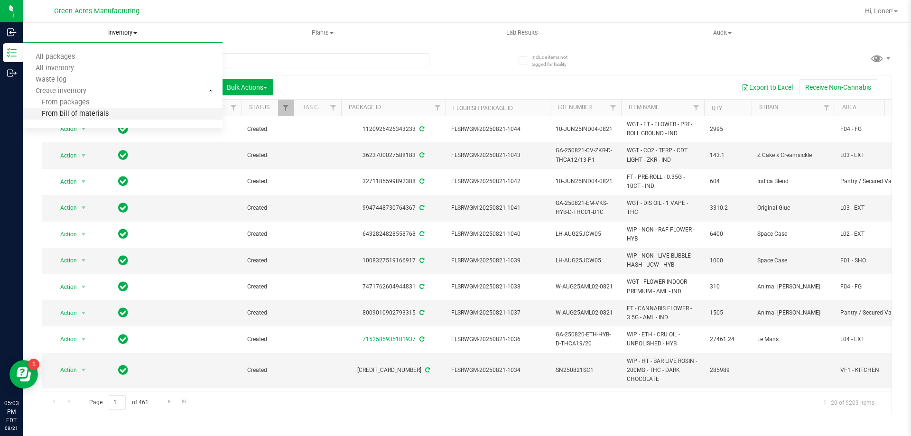
click at [109, 116] on li "From bill of materials" at bounding box center [123, 114] width 200 height 11
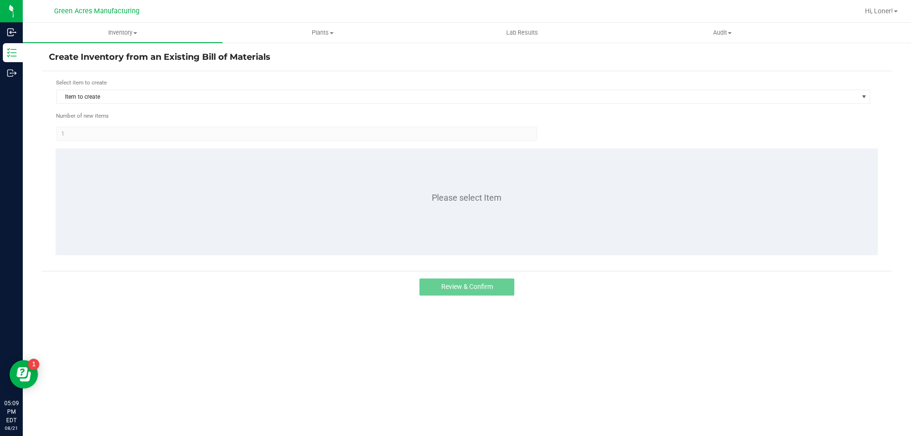
click at [176, 85] on div "Select item to create" at bounding box center [463, 82] width 815 height 9
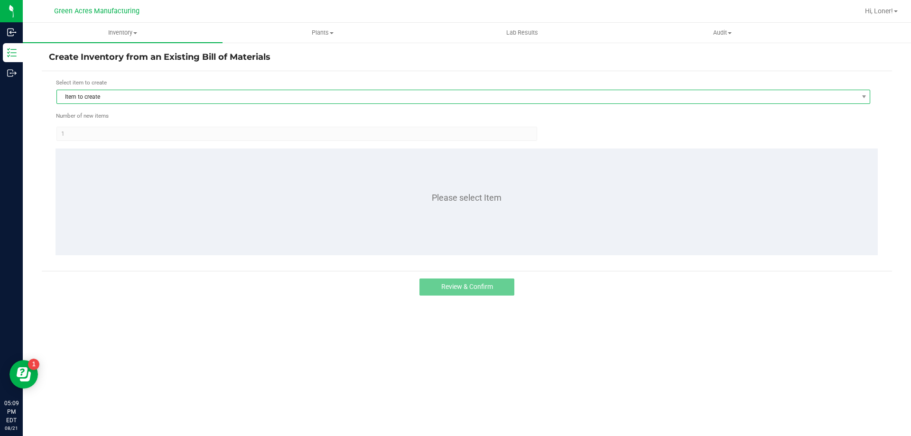
click at [179, 100] on span "Item to create" at bounding box center [457, 96] width 801 height 13
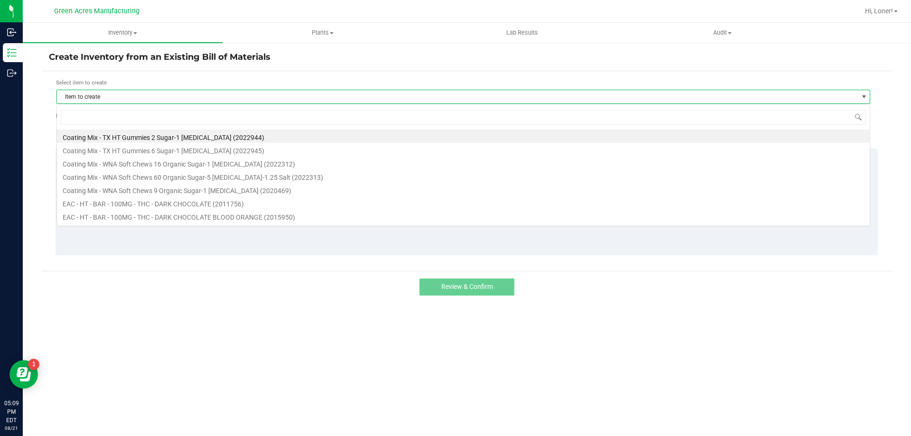
scroll to position [14, 814]
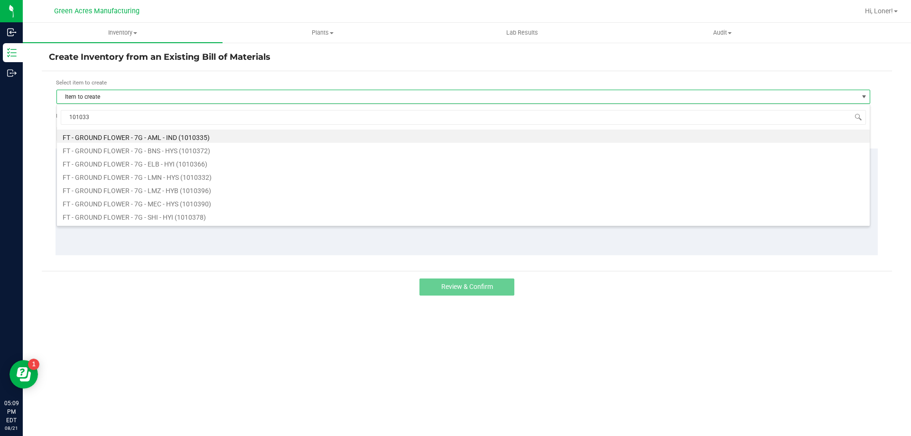
type input "1010337"
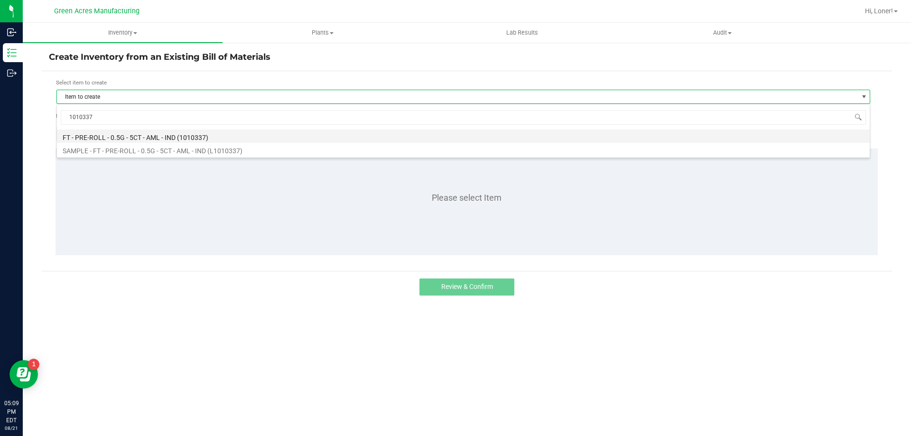
click at [245, 138] on li "FT - PRE-ROLL - 0.5G - 5CT - AML - IND (1010337)" at bounding box center [463, 136] width 813 height 13
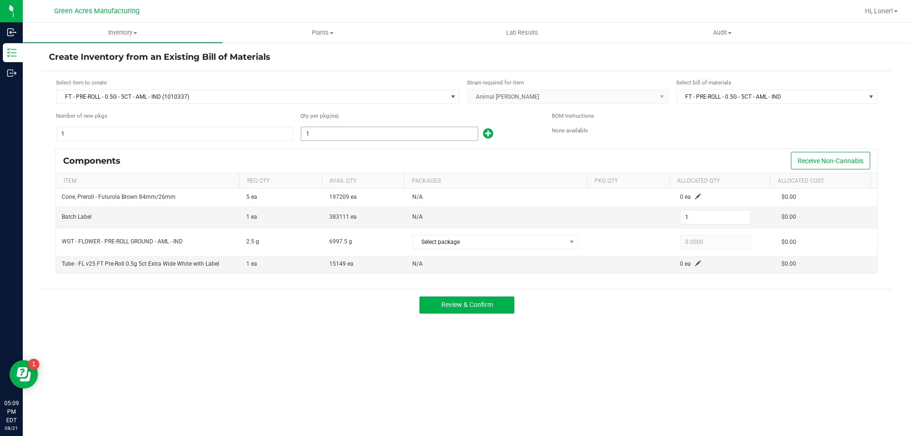
click at [392, 137] on input "1" at bounding box center [389, 133] width 177 height 13
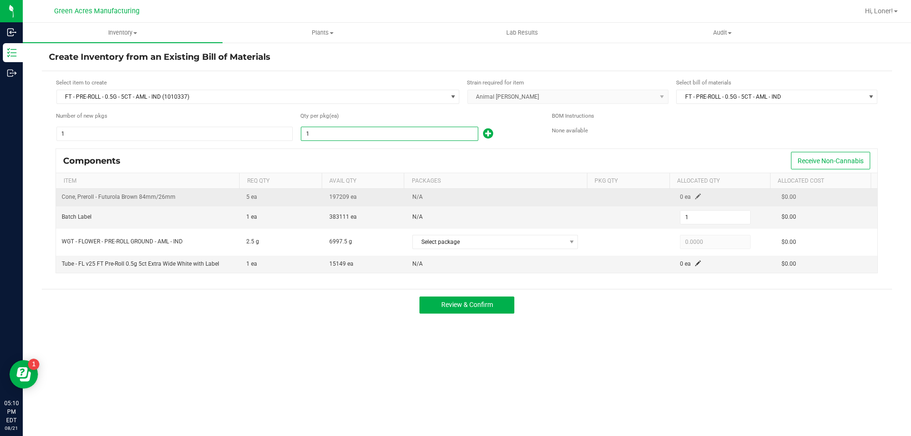
type input "11"
type input "114"
type input "1148"
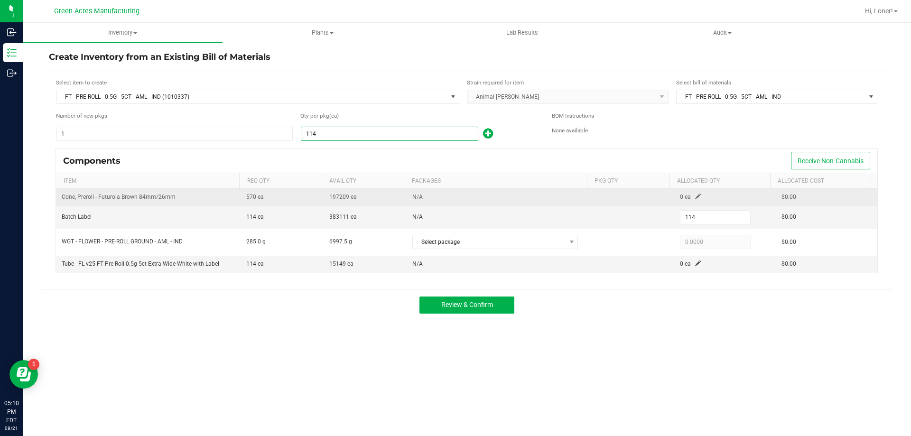
type input "1,148"
click at [695, 196] on span at bounding box center [698, 197] width 6 height 6
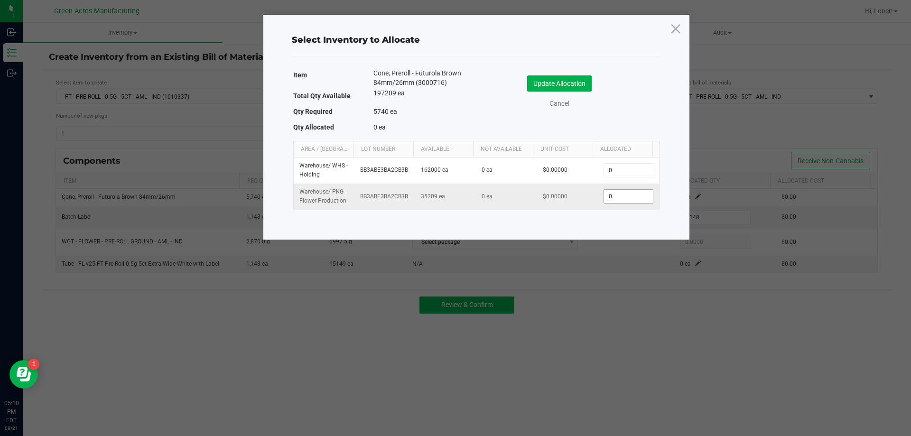
click at [633, 199] on input "0" at bounding box center [628, 196] width 48 height 13
type input "5,740"
click at [573, 82] on button "Update Allocation" at bounding box center [559, 83] width 65 height 16
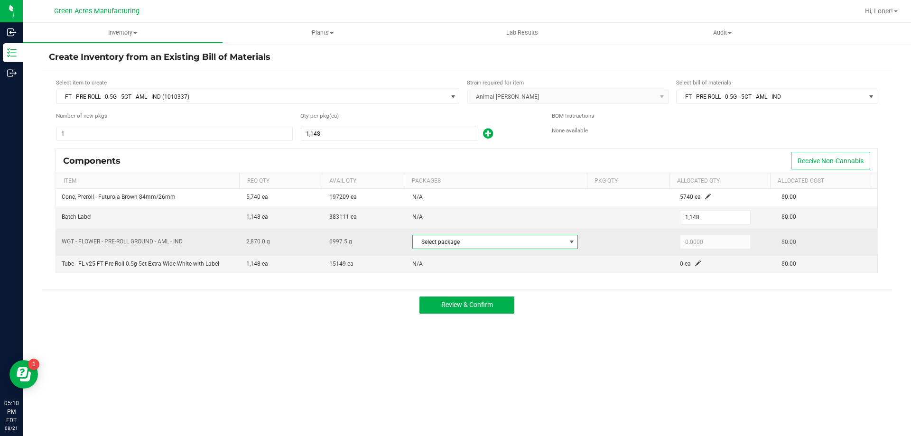
click at [568, 244] on span at bounding box center [572, 242] width 8 height 8
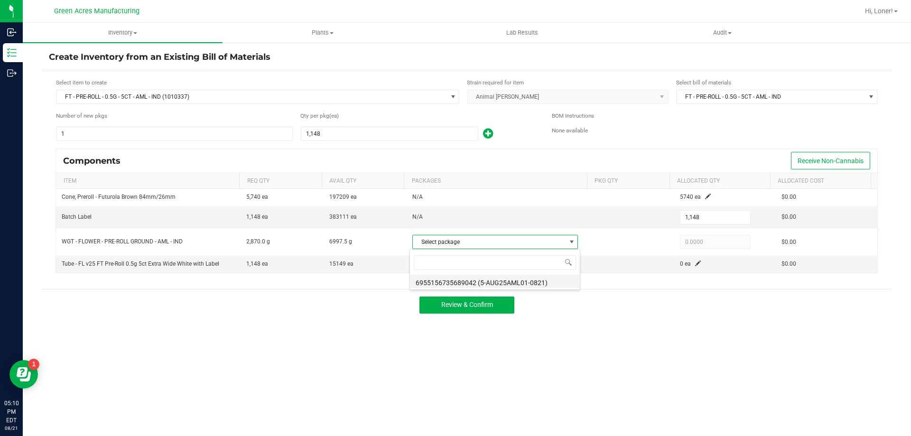
click at [524, 279] on li "6955156735689042 (5-AUG25AML01-0821)" at bounding box center [495, 281] width 170 height 13
type input "2,870.0000"
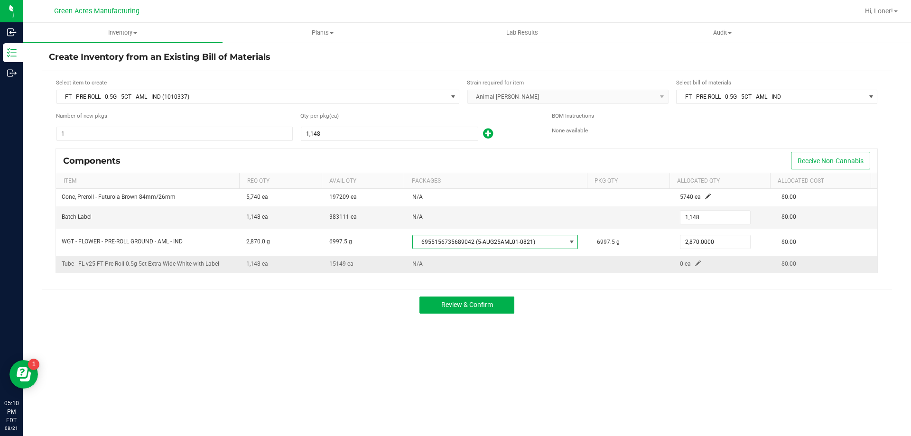
click at [695, 263] on span at bounding box center [698, 264] width 6 height 6
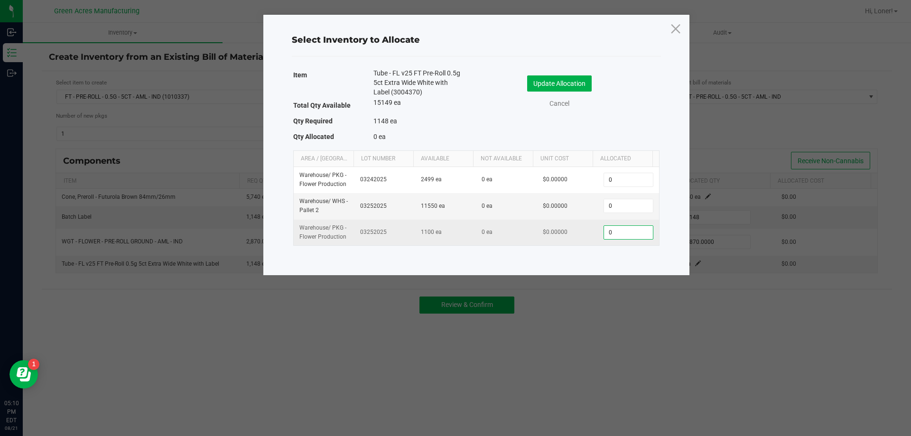
click at [618, 236] on input "0" at bounding box center [628, 232] width 48 height 13
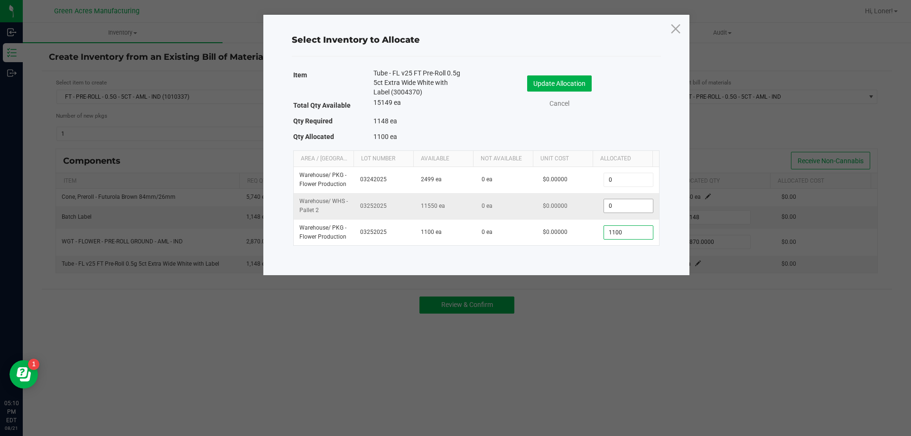
type input "1,100"
click at [620, 209] on input "0" at bounding box center [628, 205] width 48 height 13
type input "48"
click at [580, 87] on button "Update Allocation" at bounding box center [559, 83] width 65 height 16
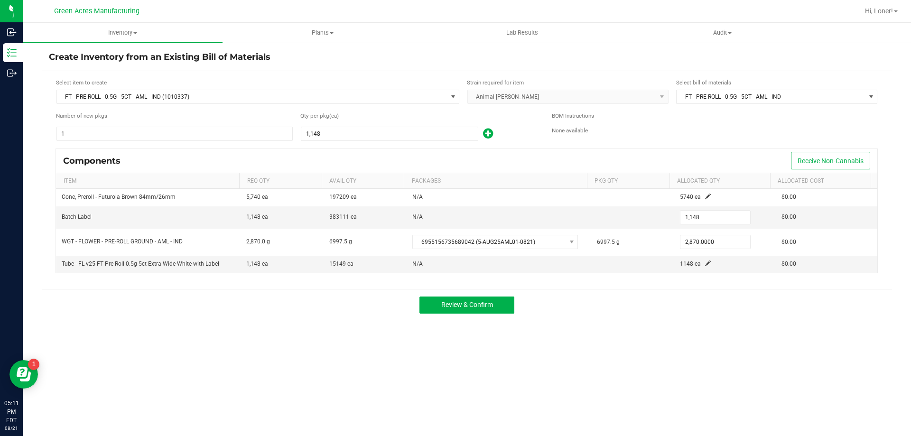
click at [504, 296] on div "Review & Confirm" at bounding box center [467, 305] width 850 height 32
click at [510, 315] on div "Review & Confirm" at bounding box center [467, 305] width 850 height 32
click at [508, 306] on button "Review & Confirm" at bounding box center [466, 305] width 95 height 17
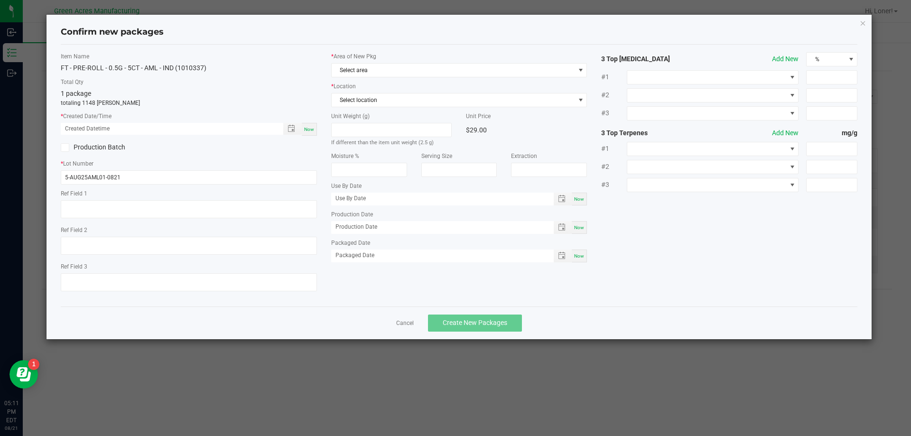
click at [307, 129] on span "Now" at bounding box center [309, 129] width 10 height 5
type input "[DATE] 05:11 PM"
click at [371, 67] on span "Select area" at bounding box center [453, 70] width 243 height 13
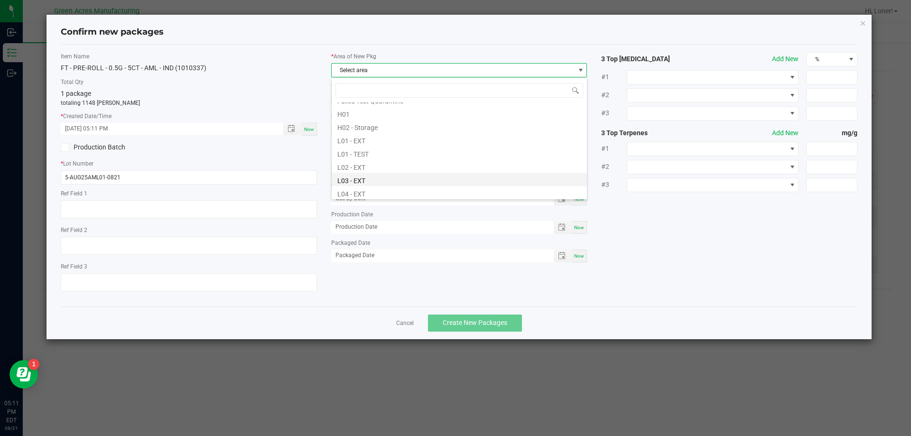
scroll to position [237, 0]
click at [370, 157] on li "Pantry / Secured Vault" at bounding box center [459, 150] width 255 height 13
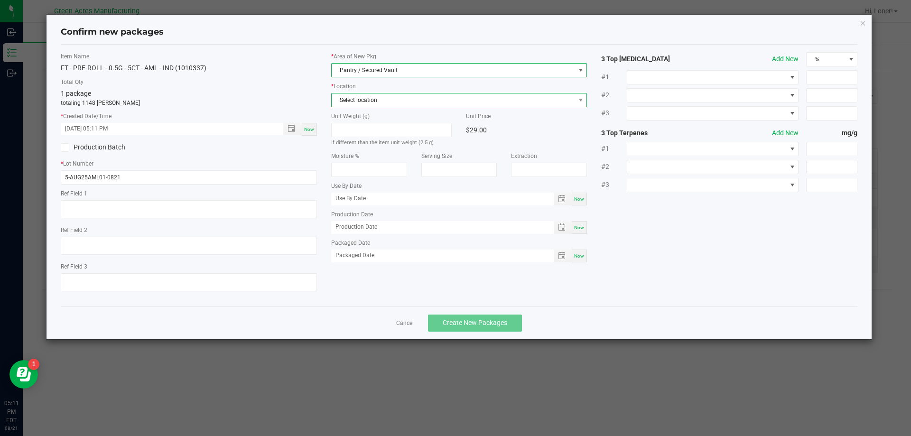
click at [363, 100] on span "Select location" at bounding box center [453, 99] width 243 height 13
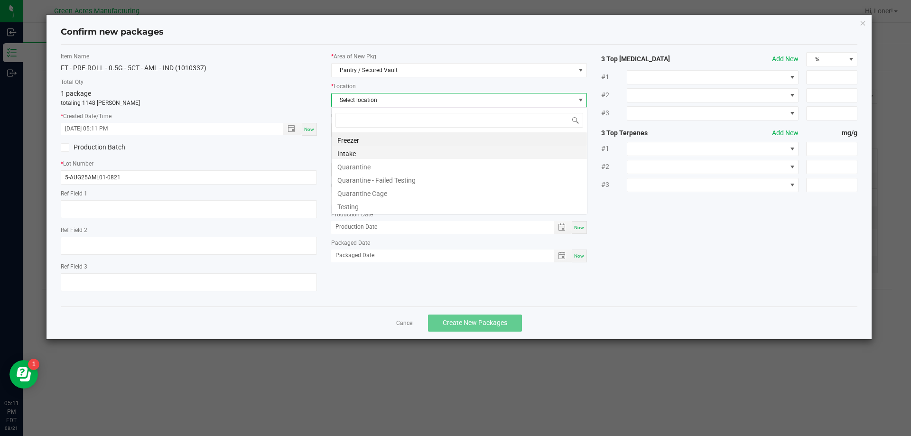
scroll to position [14, 256]
click at [366, 158] on li "Intake" at bounding box center [459, 152] width 255 height 13
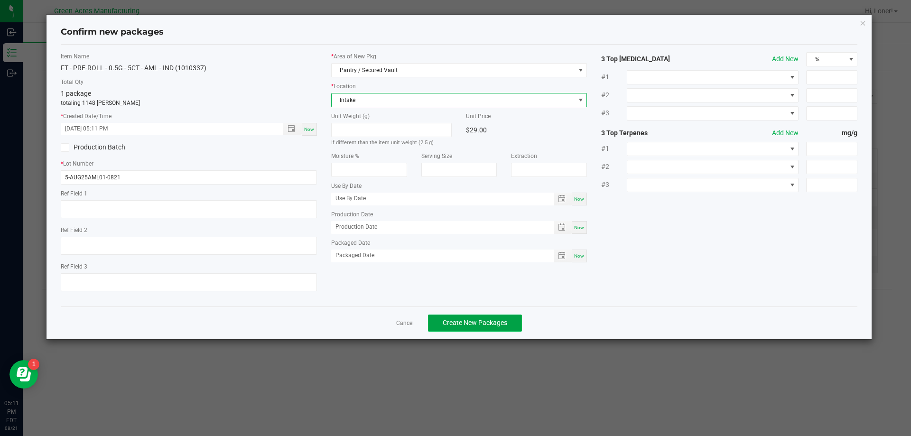
click at [457, 316] on button "Create New Packages" at bounding box center [475, 323] width 94 height 17
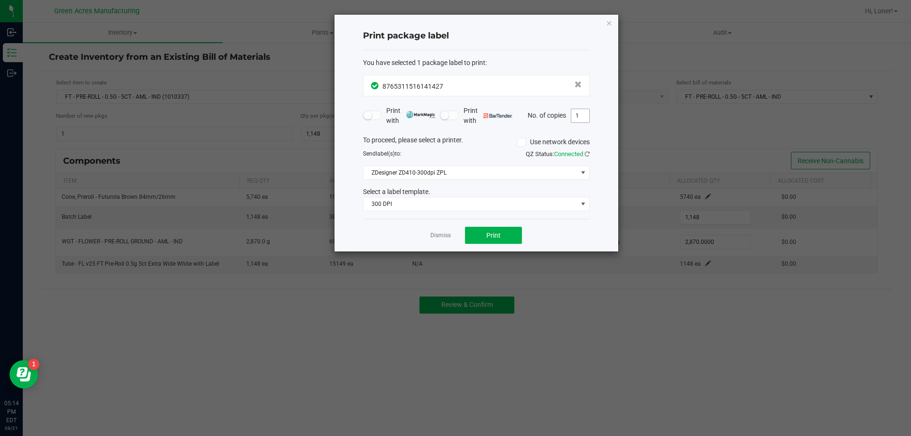
click at [585, 118] on input "1" at bounding box center [580, 115] width 18 height 13
type input "3"
click at [503, 234] on button "Print" at bounding box center [493, 235] width 57 height 17
click at [610, 28] on icon "button" at bounding box center [609, 22] width 7 height 11
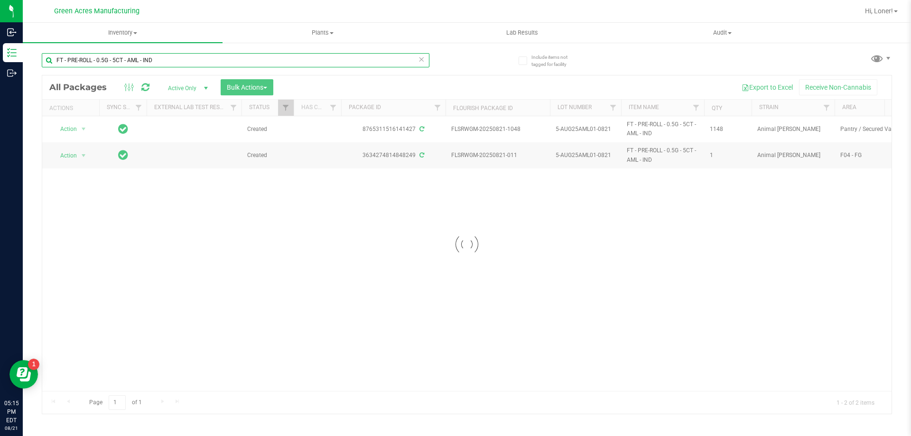
click at [345, 63] on input "FT - PRE-ROLL - 0.5G - 5CT - AML - IND" at bounding box center [236, 60] width 388 height 14
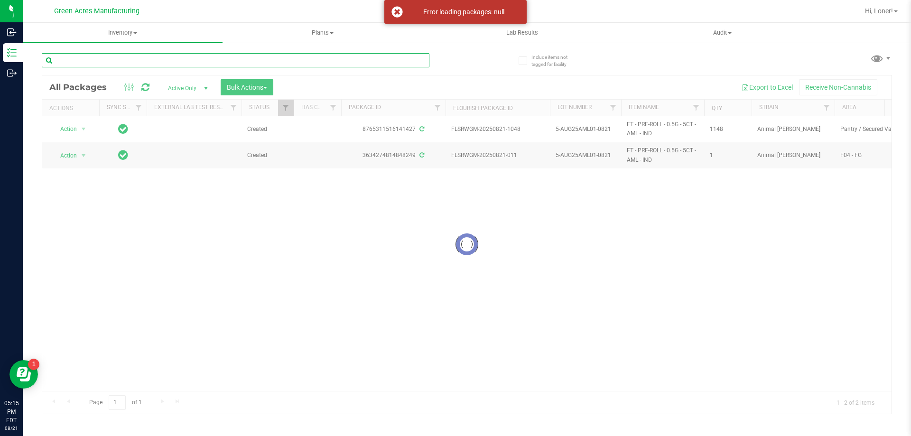
click at [111, 64] on input "text" at bounding box center [236, 60] width 388 height 14
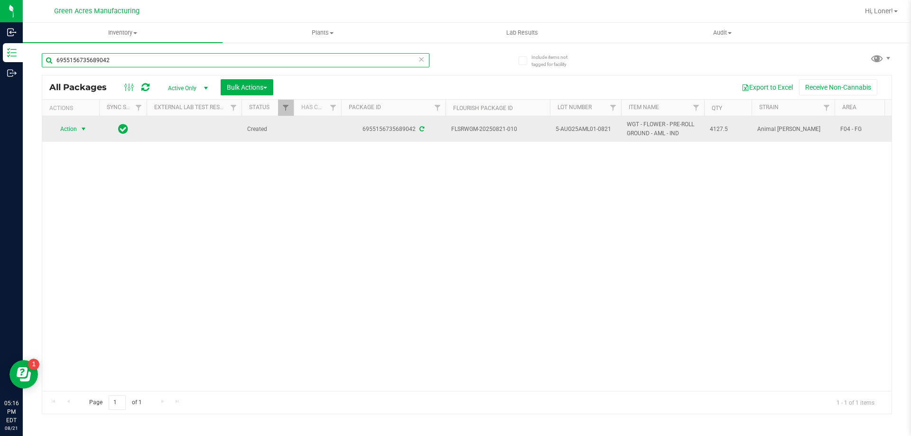
type input "6955156735689042"
click at [80, 127] on span "select" at bounding box center [84, 129] width 8 height 8
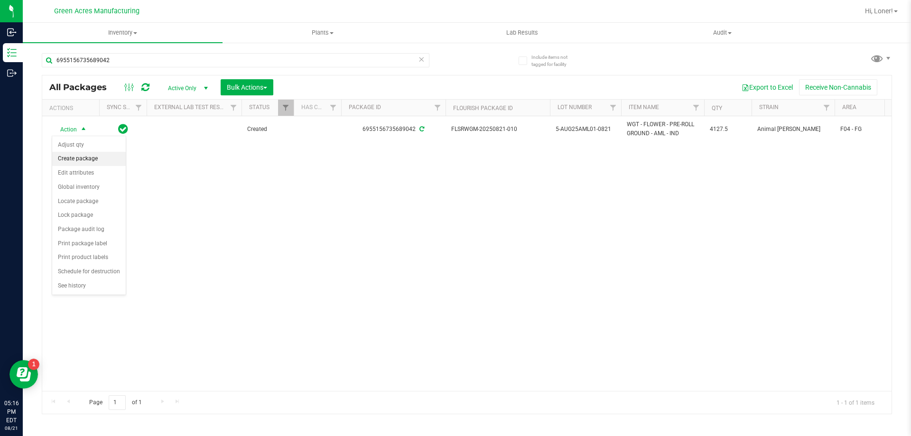
click at [99, 162] on li "Create package" at bounding box center [89, 159] width 74 height 14
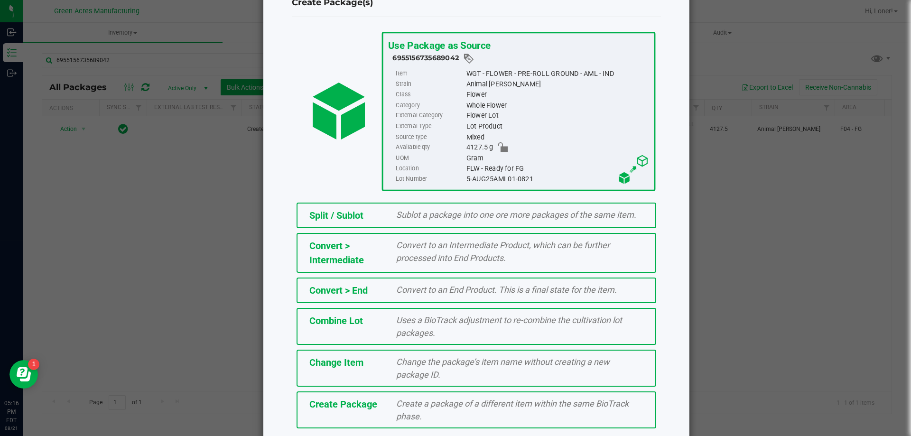
scroll to position [68, 0]
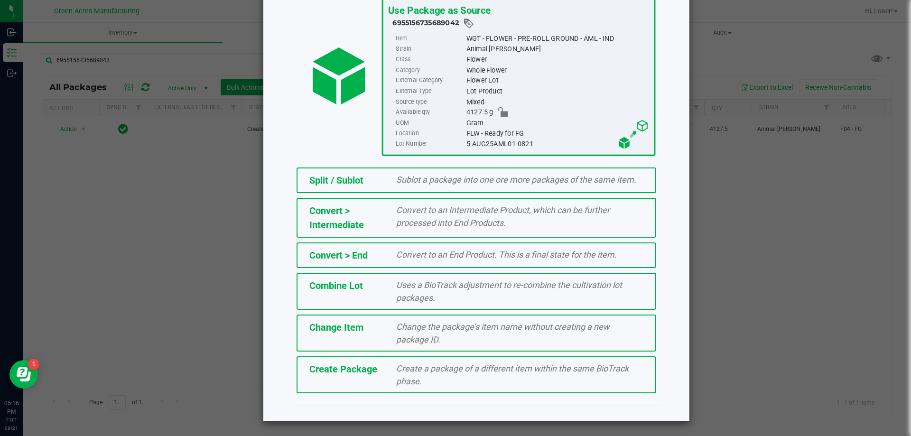
click at [391, 379] on div "Create a package of a different item within the same BioTrack phase." at bounding box center [519, 375] width 261 height 26
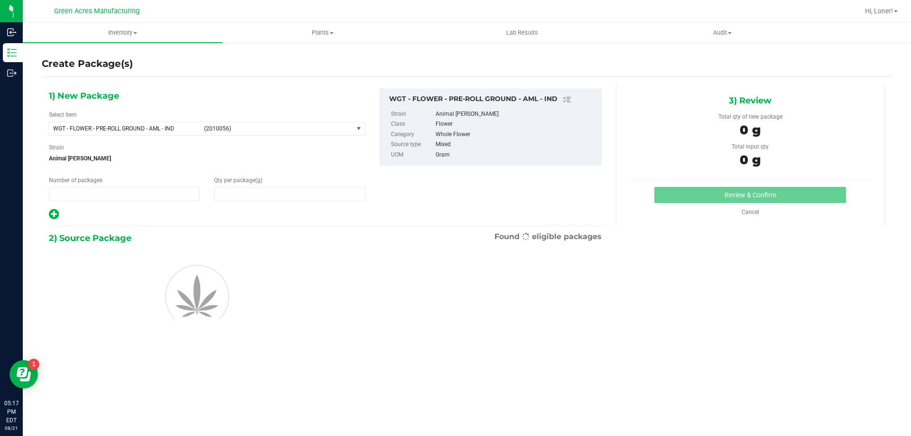
type input "1"
type input "0.0000"
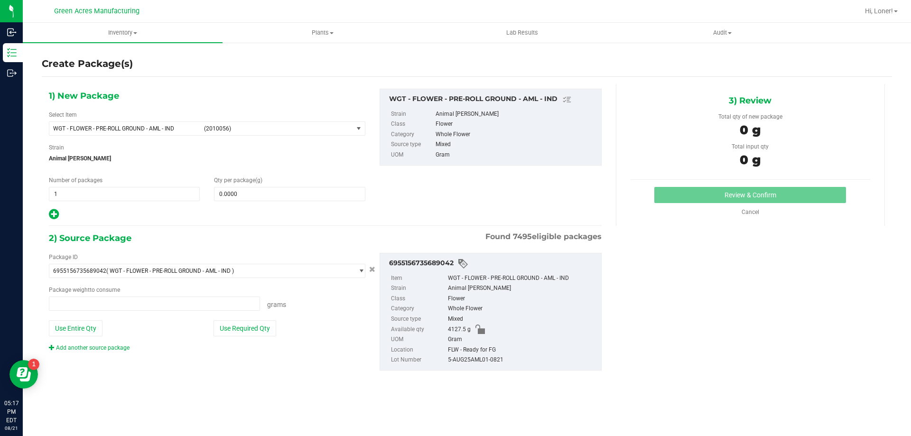
type input "0.0000 g"
click at [267, 193] on span at bounding box center [289, 194] width 151 height 14
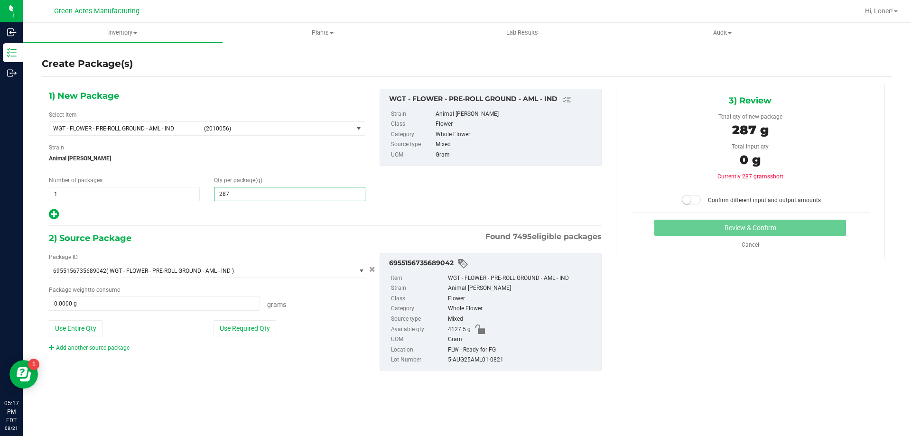
type input "2870"
type input "2,870.0000"
click at [243, 337] on div "Package ID 6955156735689042 ( WGT - FLOWER - PRE-ROLL GROUND - AML - IND ) 0000…" at bounding box center [207, 302] width 331 height 99
click at [244, 335] on button "Use Required Qty" at bounding box center [245, 328] width 63 height 16
type input "2870.0000 g"
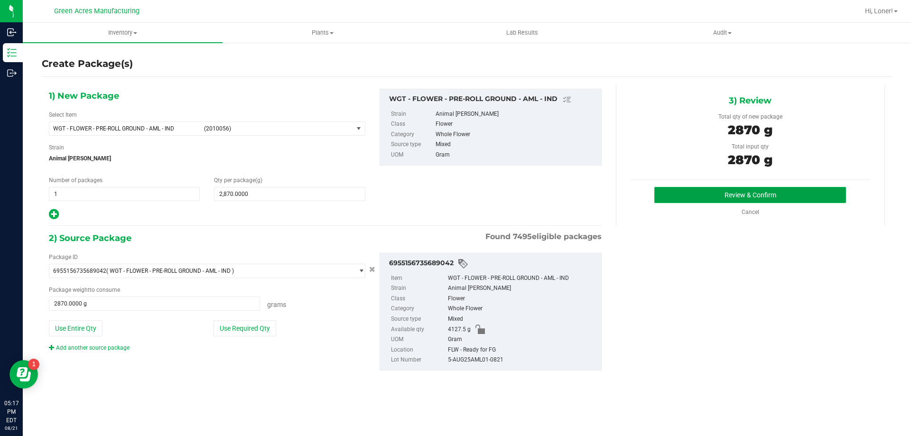
click at [732, 189] on button "Review & Confirm" at bounding box center [750, 195] width 192 height 16
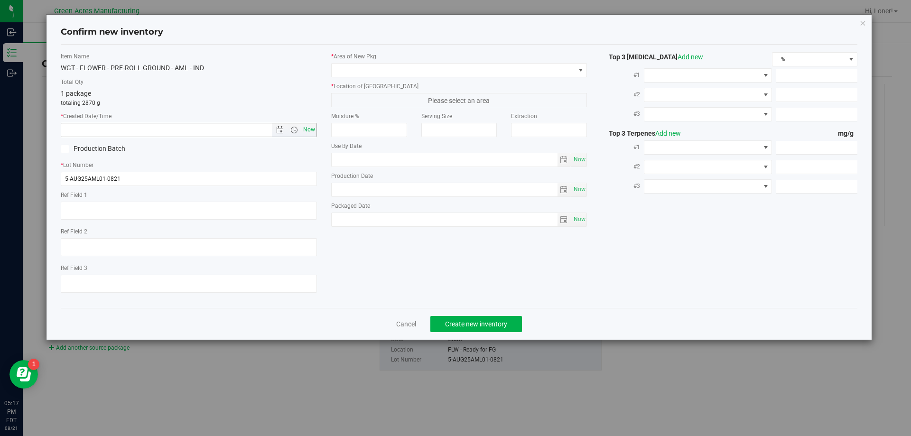
click at [309, 128] on span "Now" at bounding box center [309, 130] width 16 height 14
type input "[DATE] 5:17 PM"
click at [362, 72] on span at bounding box center [453, 70] width 243 height 13
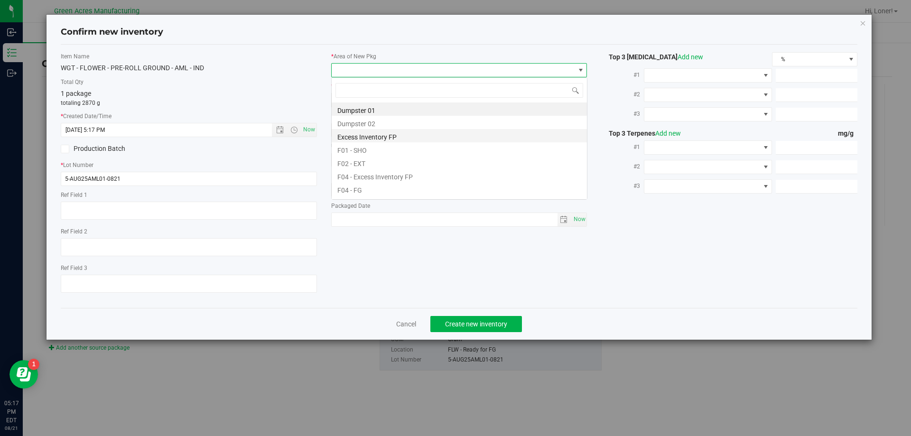
scroll to position [14, 256]
click at [386, 190] on li "F04 - FG" at bounding box center [459, 188] width 255 height 13
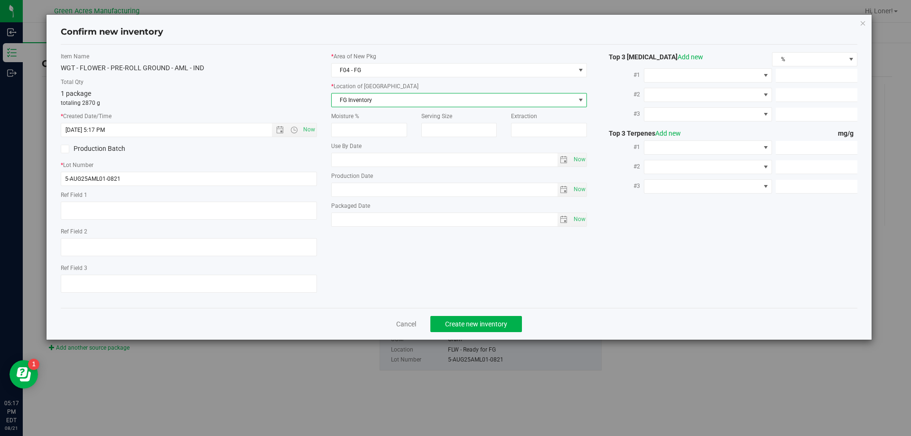
click at [378, 105] on span "FG Inventory" at bounding box center [453, 99] width 243 height 13
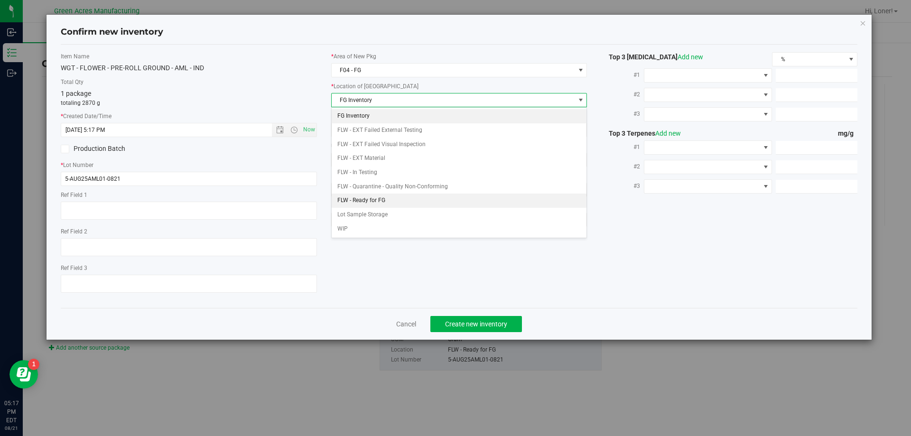
click at [394, 197] on li "FLW - Ready for FG" at bounding box center [459, 201] width 255 height 14
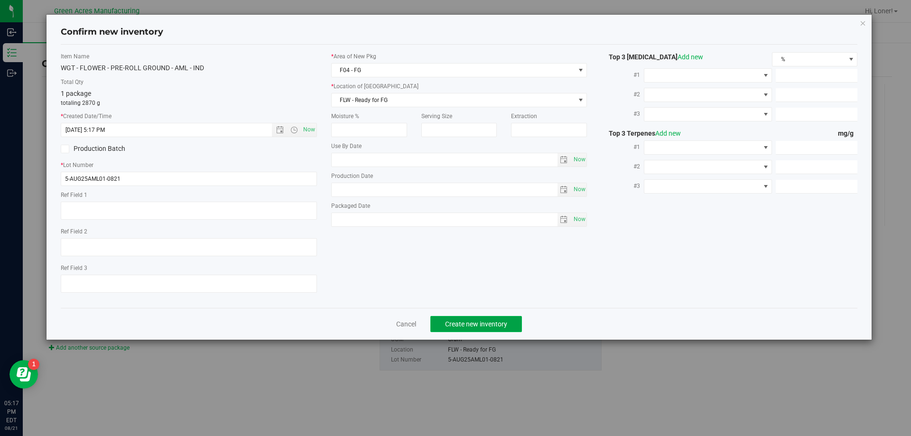
click at [465, 320] on span "Create new inventory" at bounding box center [476, 324] width 62 height 8
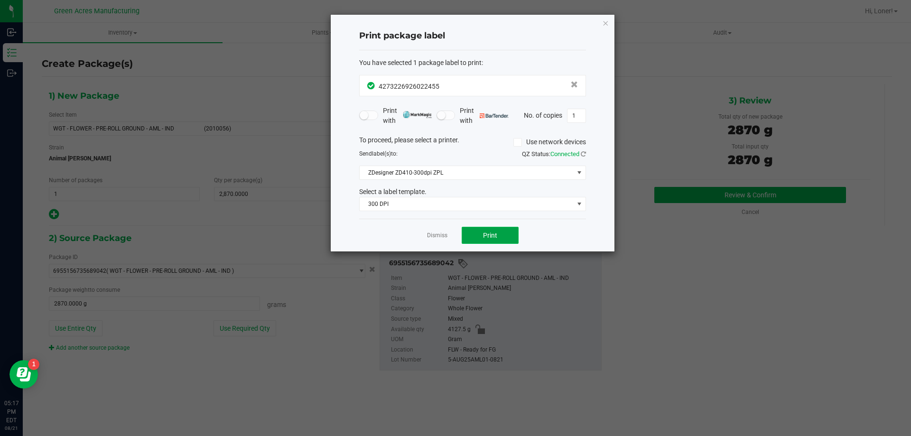
click at [492, 240] on button "Print" at bounding box center [490, 235] width 57 height 17
click at [606, 22] on icon "button" at bounding box center [605, 22] width 7 height 11
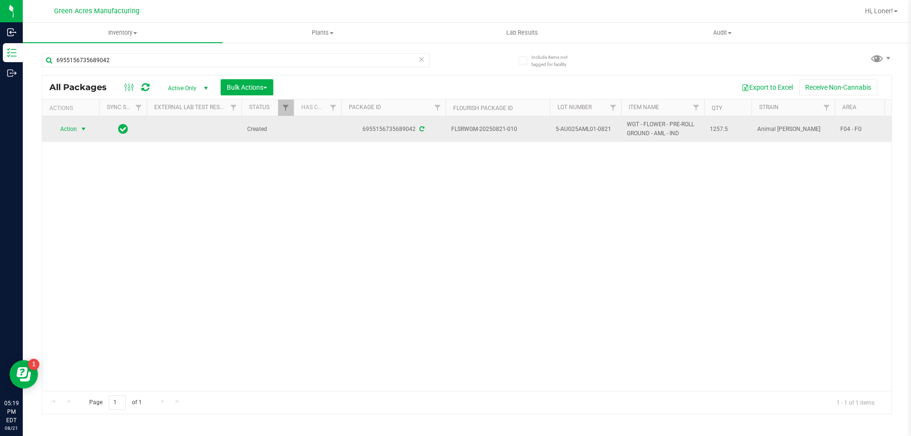
click at [82, 128] on span "select" at bounding box center [84, 129] width 8 height 8
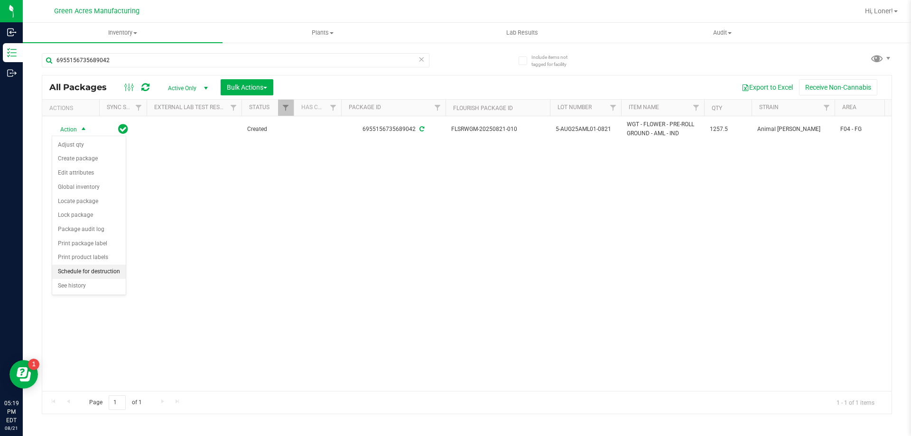
click at [101, 268] on li "Schedule for destruction" at bounding box center [89, 272] width 74 height 14
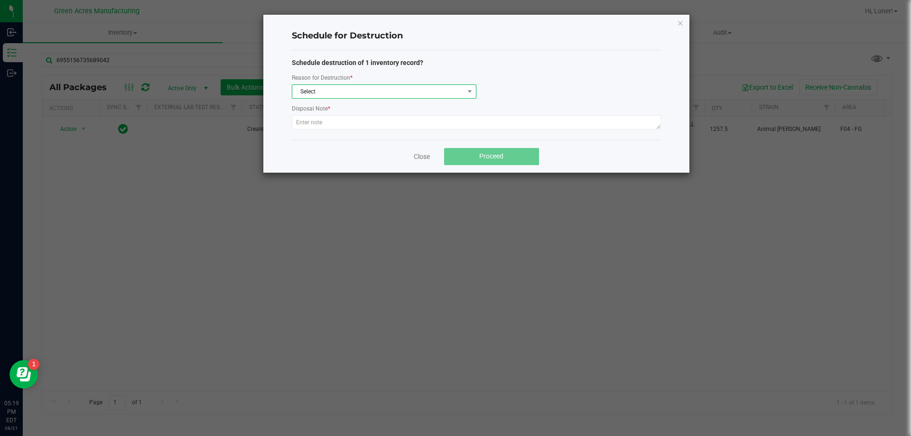
click at [330, 90] on span "Select" at bounding box center [378, 91] width 172 height 13
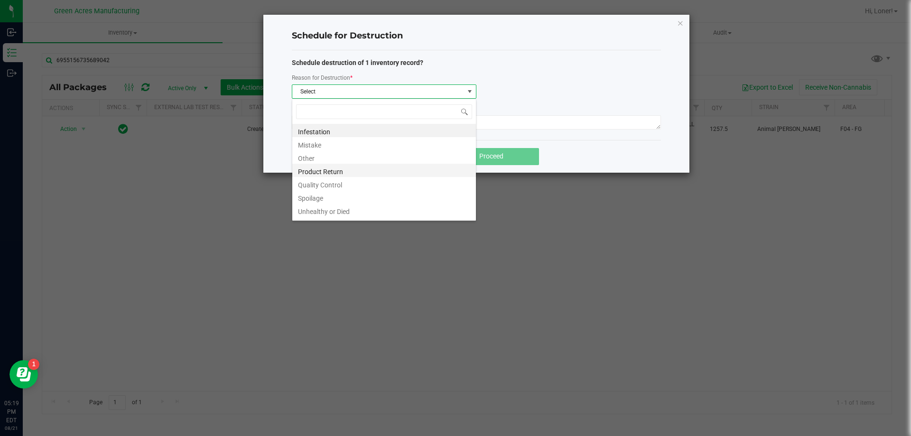
scroll to position [11, 0]
click at [333, 212] on li "Waste" at bounding box center [384, 211] width 184 height 13
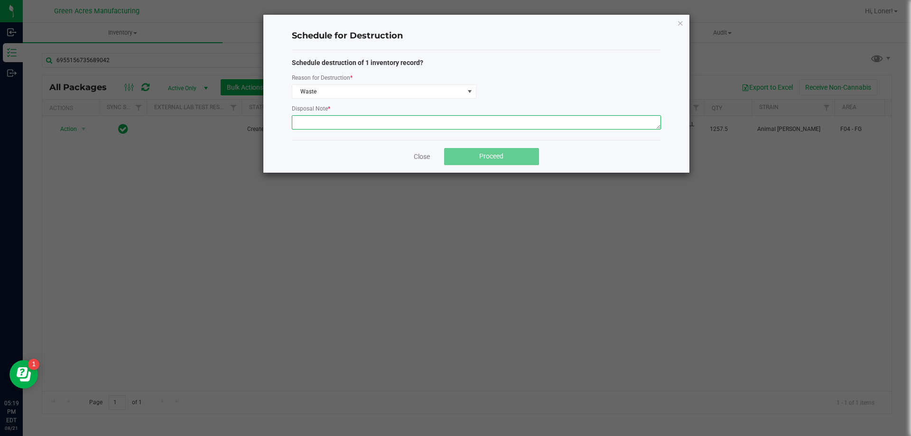
click at [339, 123] on textarea at bounding box center [476, 122] width 369 height 14
paste textarea "WASTE FROM ROLLMASTER PRODUCTION/PACKING PROCESS"
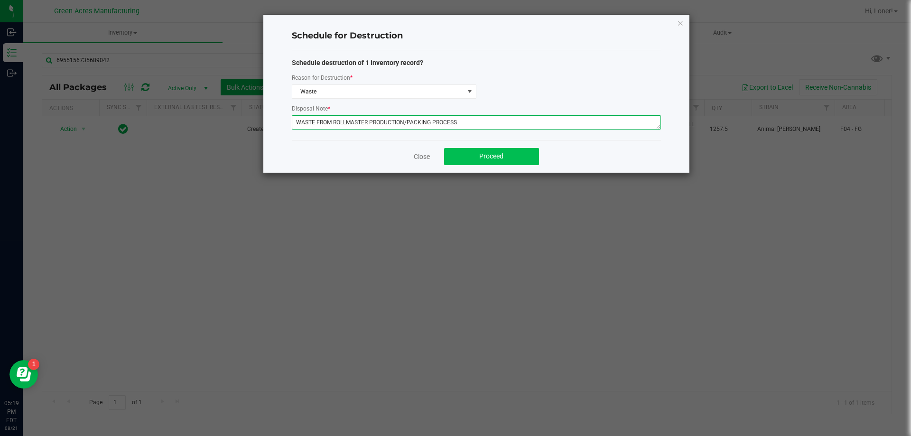
type textarea "WASTE FROM ROLLMASTER PRODUCTION/PACKING PROCESS"
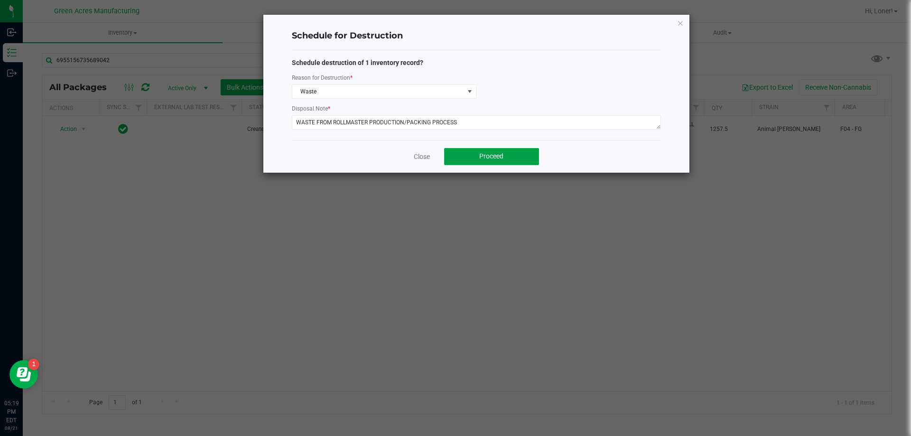
click at [495, 154] on span "Proceed" at bounding box center [491, 156] width 24 height 8
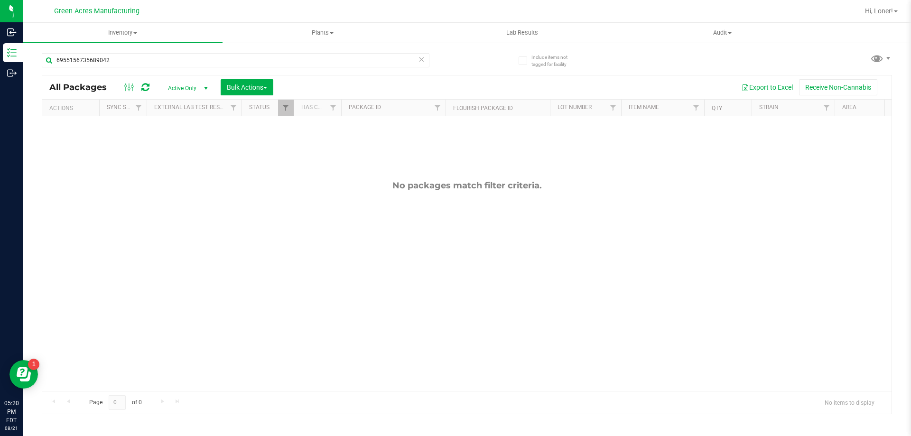
click at [112, 49] on div "6955156735689042" at bounding box center [254, 60] width 425 height 30
click at [116, 56] on input "6955156735689042" at bounding box center [236, 60] width 388 height 14
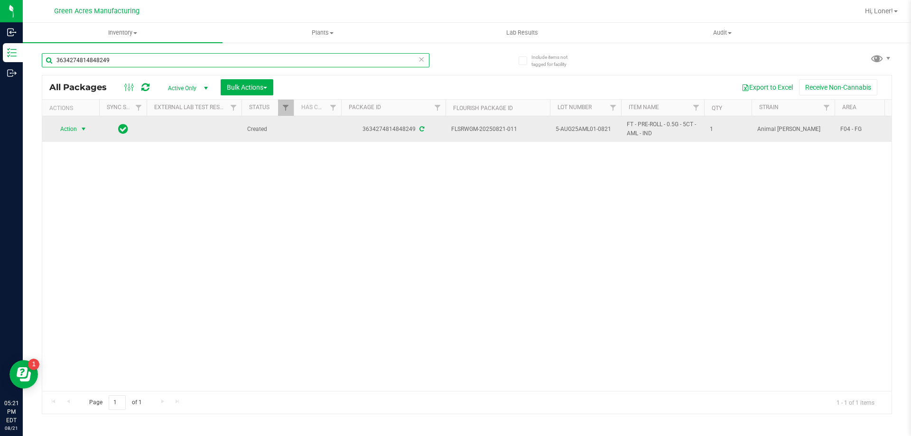
type input "3634274814848249"
click at [84, 131] on span "select" at bounding box center [84, 129] width 8 height 8
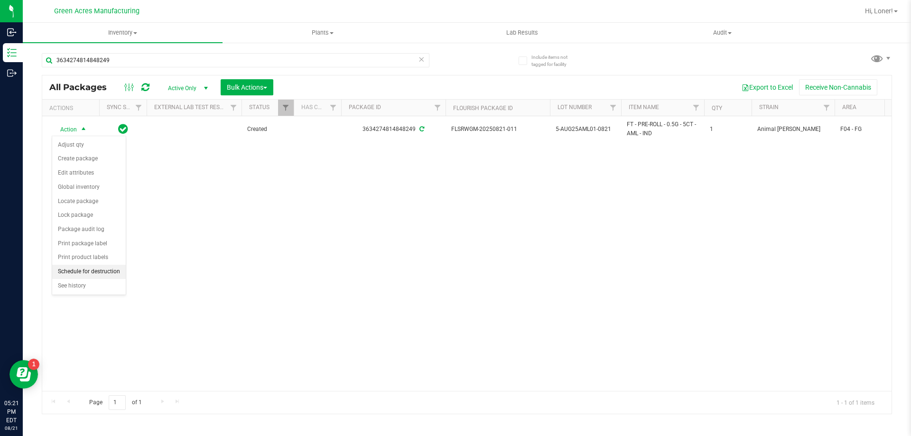
click at [100, 272] on li "Schedule for destruction" at bounding box center [89, 272] width 74 height 14
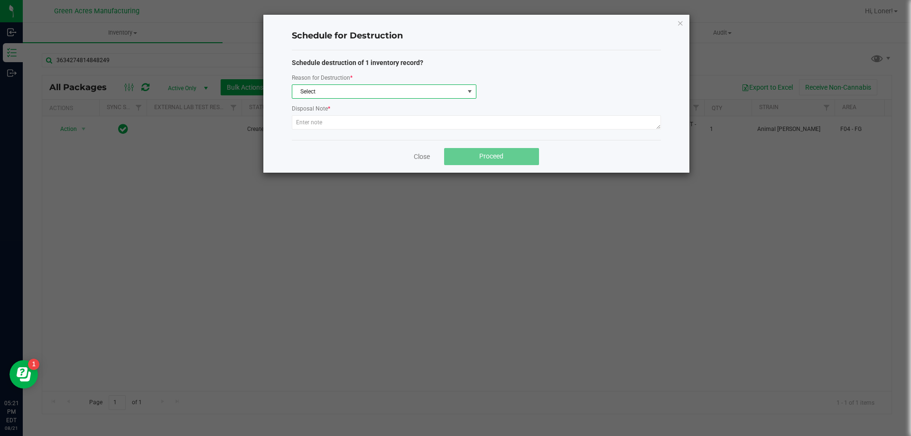
click at [314, 93] on span "Select" at bounding box center [378, 91] width 172 height 13
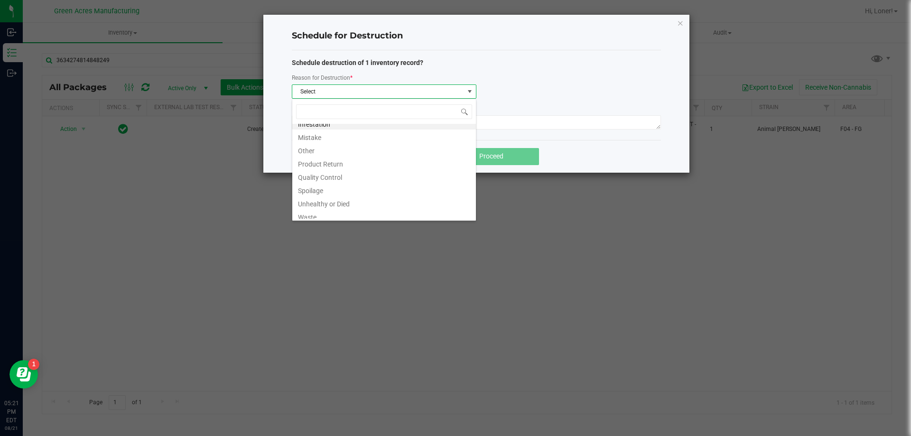
scroll to position [11, 0]
click at [357, 212] on li "Waste" at bounding box center [384, 211] width 184 height 13
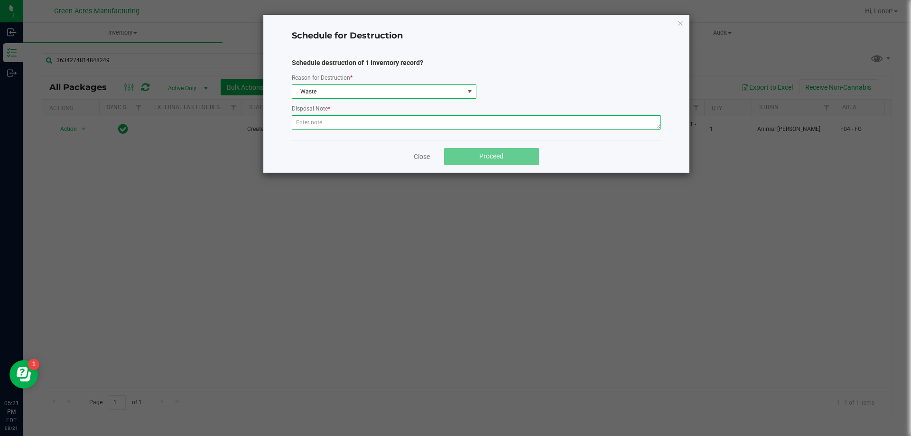
click at [351, 129] on textarea at bounding box center [476, 122] width 369 height 14
click at [344, 121] on textarea at bounding box center [476, 122] width 369 height 14
paste textarea "WASTE FROM ROLLMASTER PRODUCTION/PACKING PROCESS"
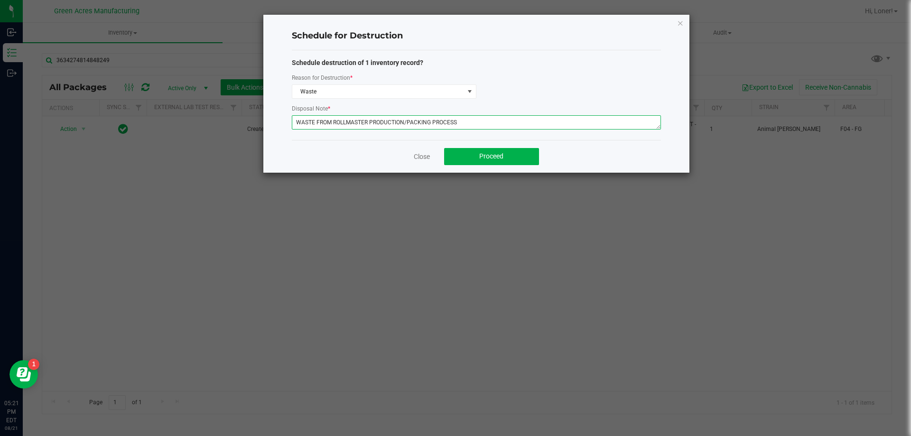
type textarea "WASTE FROM ROLLMASTER PRODUCTION/PACKING PROCESS"
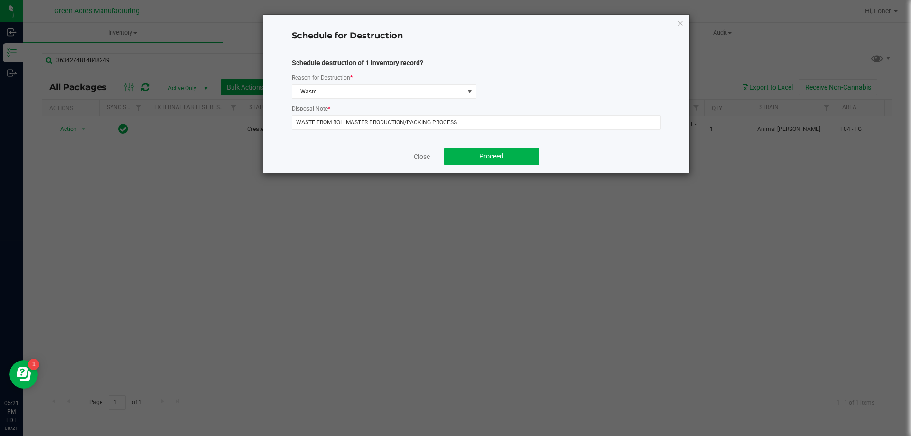
click at [500, 166] on div "Close Proceed" at bounding box center [476, 156] width 369 height 33
click at [501, 156] on span "Proceed" at bounding box center [491, 156] width 24 height 8
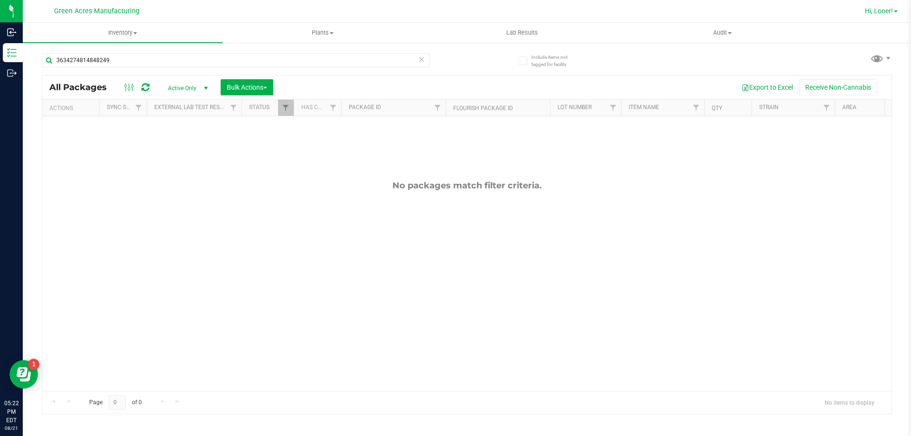
click at [877, 8] on span "Hi, Loner!" at bounding box center [879, 11] width 28 height 8
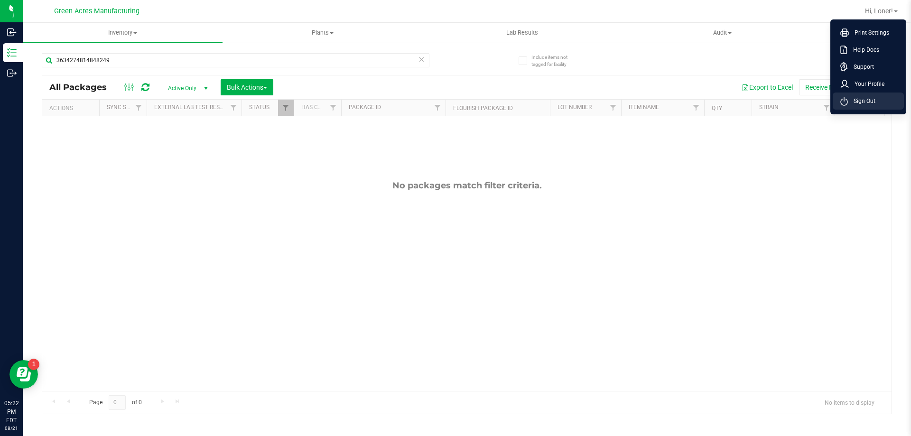
click at [870, 103] on span "Sign Out" at bounding box center [862, 100] width 28 height 9
